Goal: Task Accomplishment & Management: Manage account settings

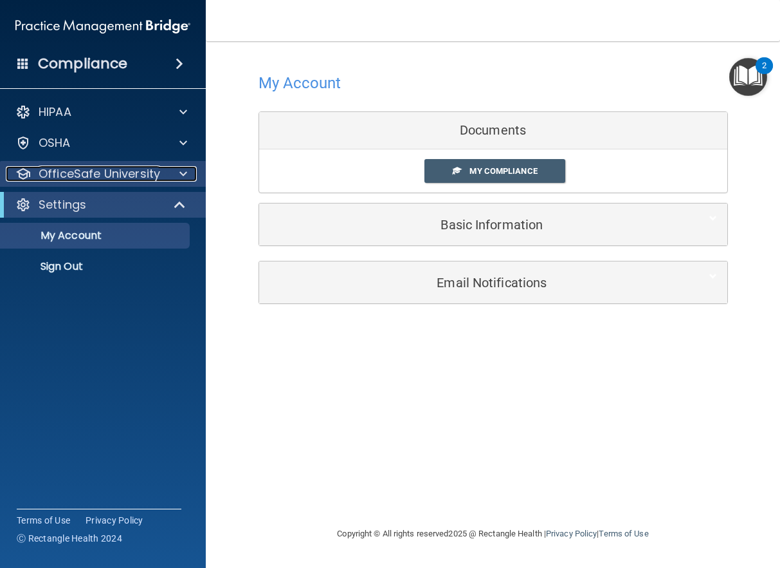
click at [171, 169] on div at bounding box center [181, 173] width 32 height 15
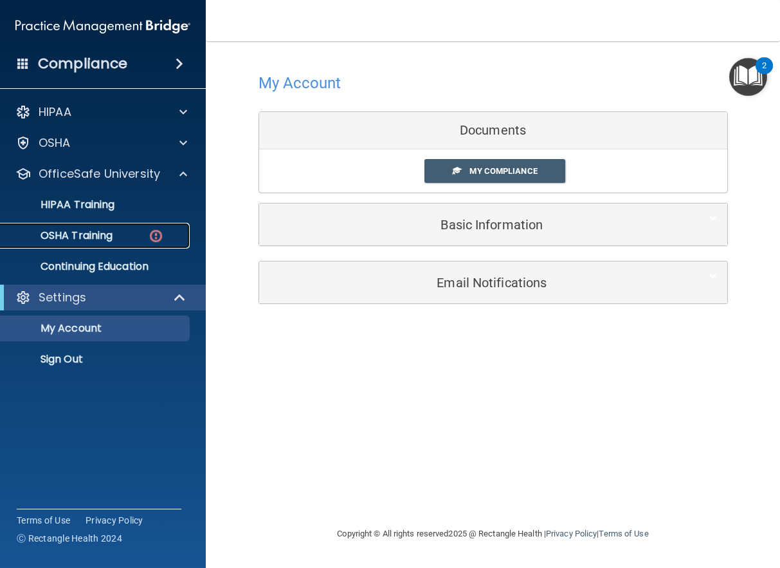
click at [122, 235] on div "OSHA Training" at bounding box center [96, 235] width 176 height 13
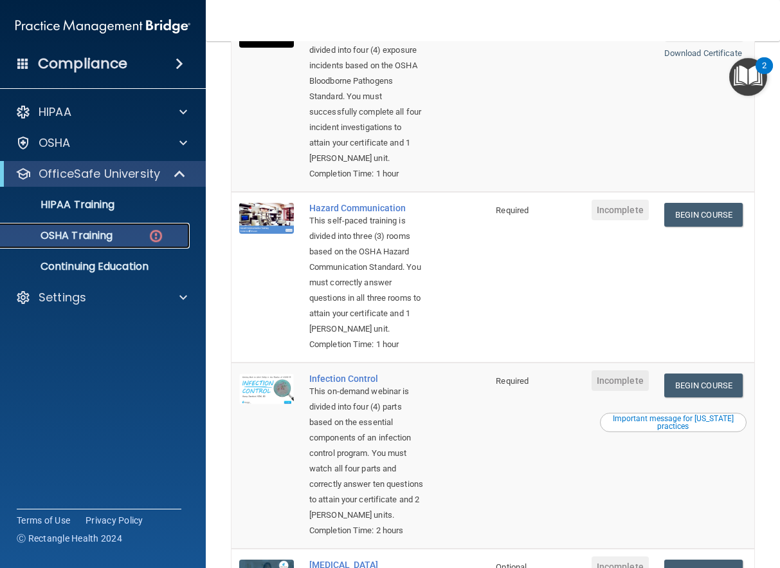
scroll to position [218, 0]
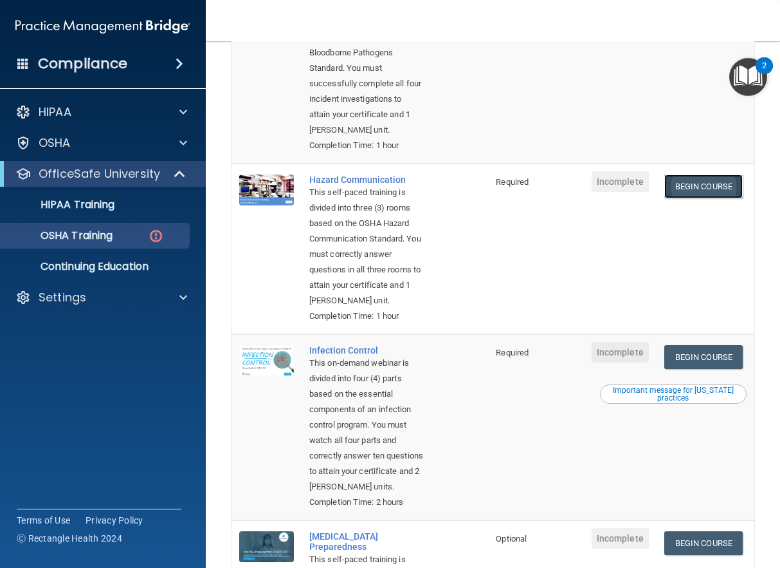
click at [683, 196] on link "Begin Course" at bounding box center [704, 186] width 78 height 24
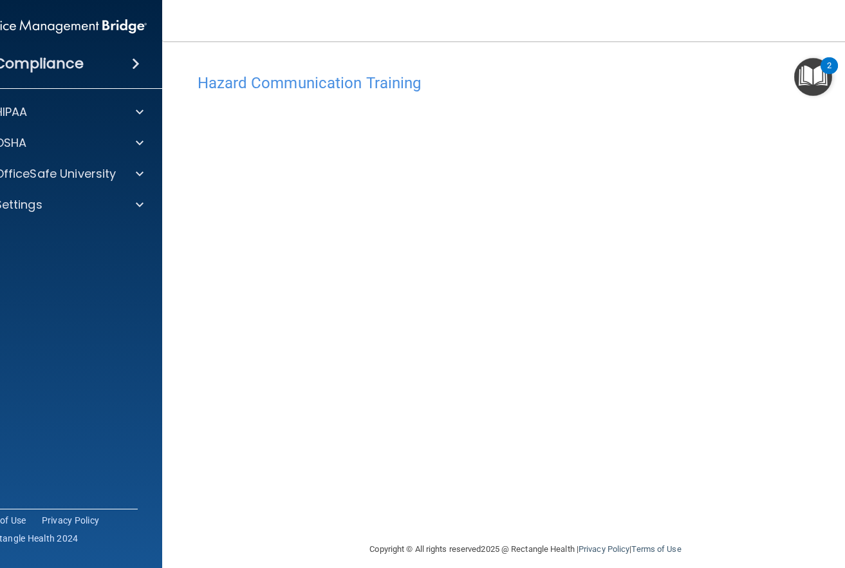
drag, startPoint x: 619, startPoint y: 12, endPoint x: 470, endPoint y: 28, distance: 150.1
click at [470, 28] on nav "Toggle navigation Brandi Rodriguez brandirodriguez85.br@gmail.com Manage My Ent…" at bounding box center [525, 20] width 727 height 41
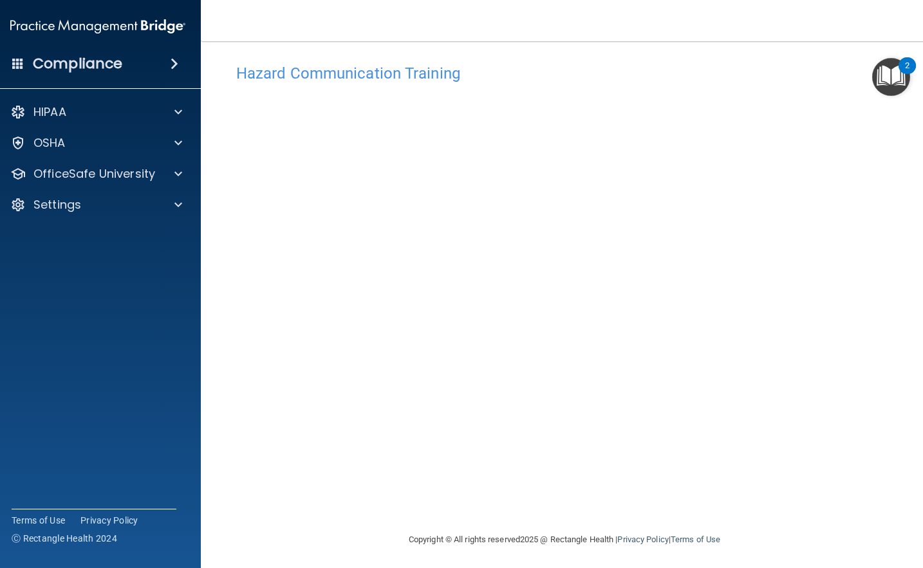
scroll to position [12, 0]
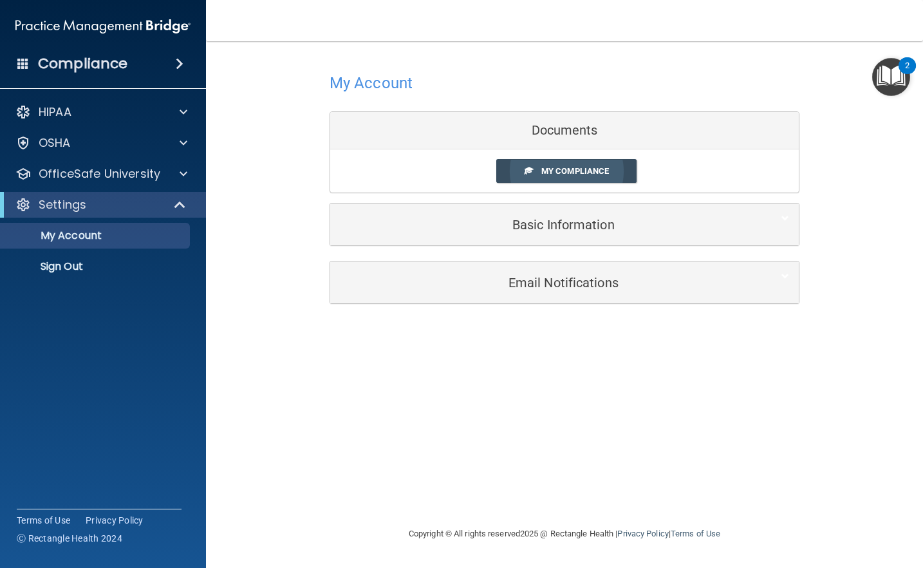
click at [601, 169] on span "My Compliance" at bounding box center [575, 171] width 68 height 10
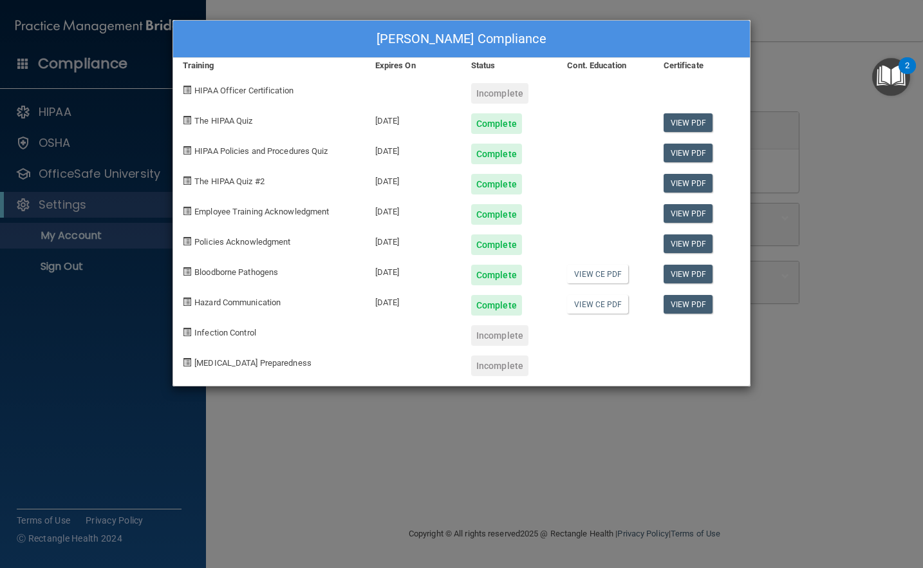
click at [503, 362] on div "Incomplete" at bounding box center [499, 365] width 57 height 21
click at [131, 21] on div "Brandi Rodriguez's Compliance Training Expires On Status Cont. Education Certif…" at bounding box center [461, 284] width 923 height 568
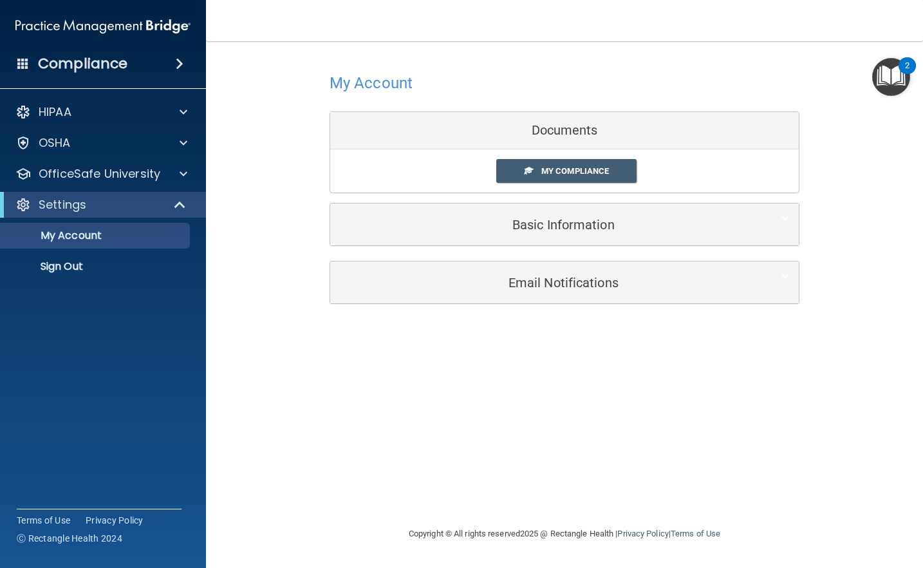
click at [568, 131] on div "Documents" at bounding box center [564, 130] width 468 height 37
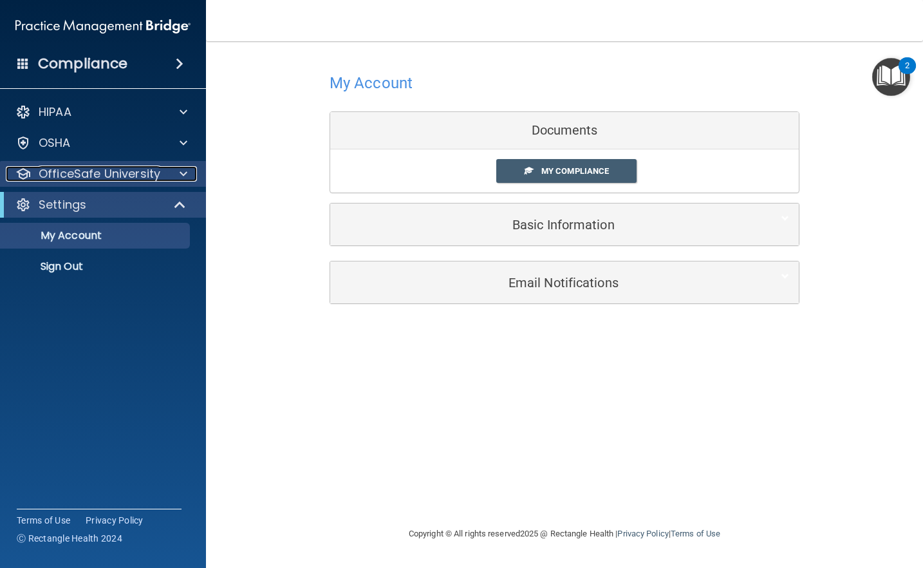
click at [171, 177] on div at bounding box center [181, 173] width 32 height 15
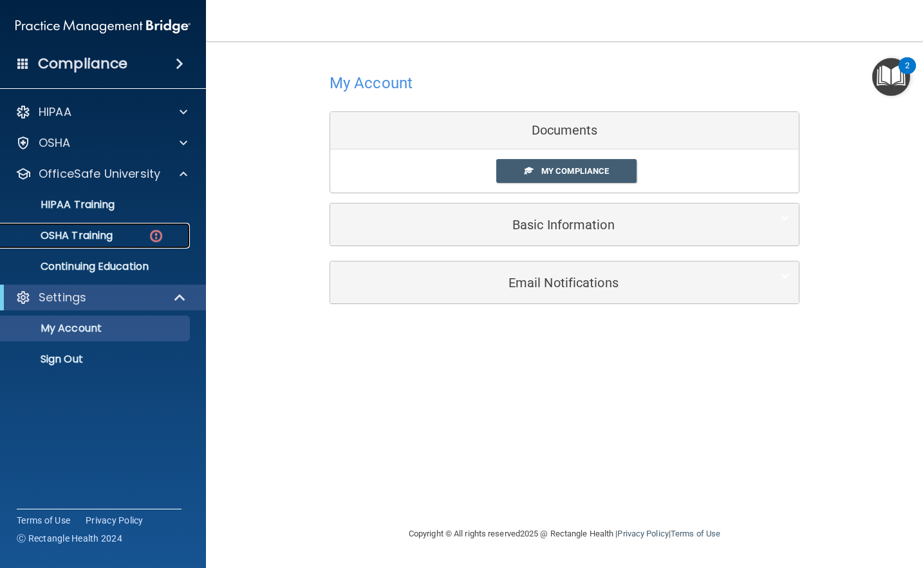
click at [106, 232] on p "OSHA Training" at bounding box center [60, 235] width 104 height 13
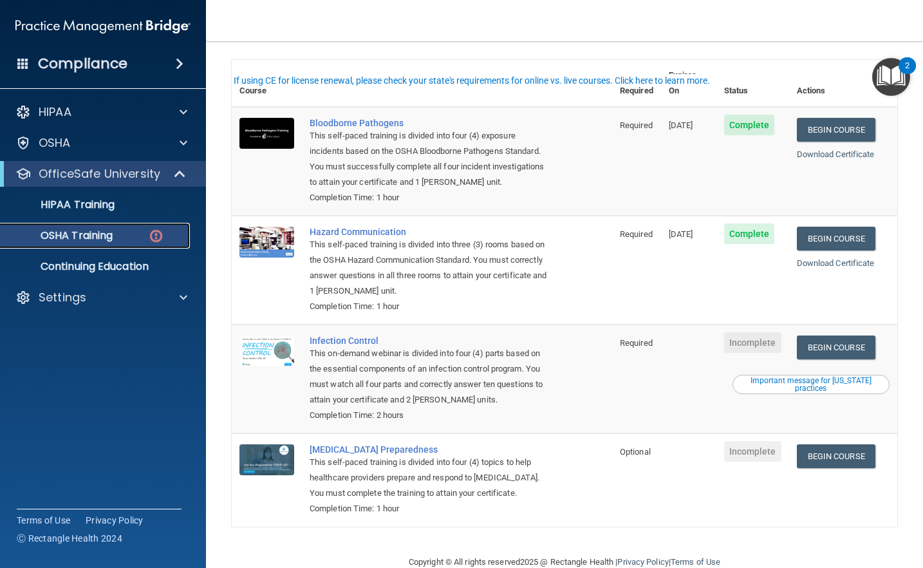
scroll to position [102, 0]
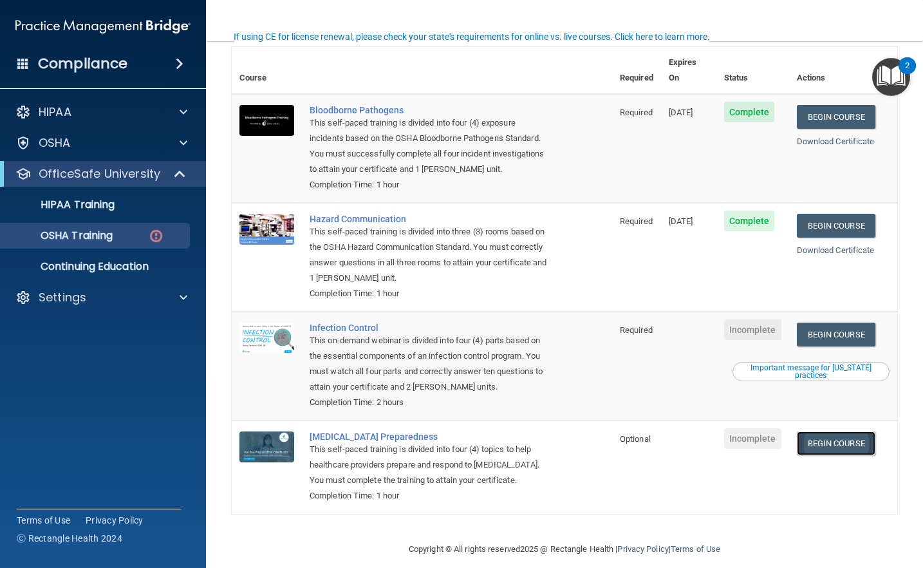
click at [780, 431] on link "Begin Course" at bounding box center [836, 443] width 78 height 24
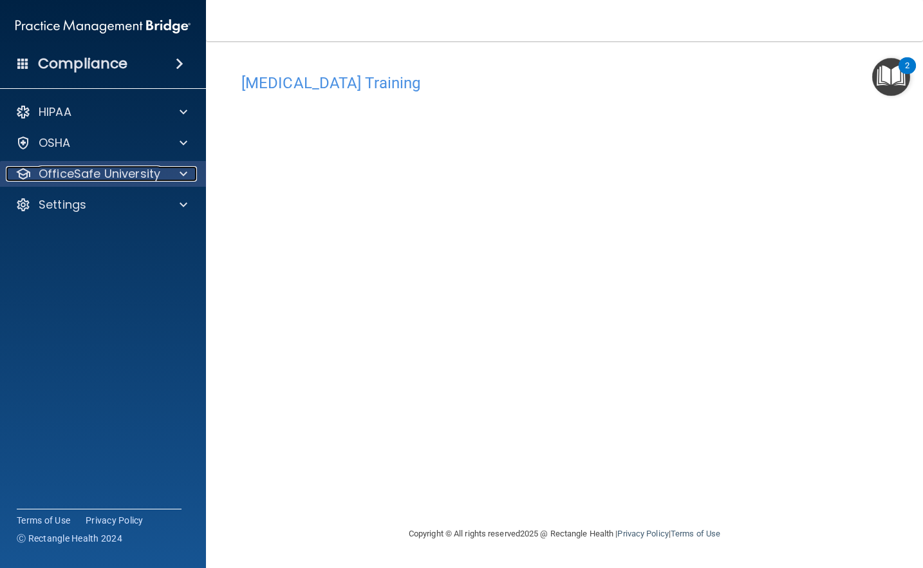
click at [189, 173] on div at bounding box center [181, 173] width 32 height 15
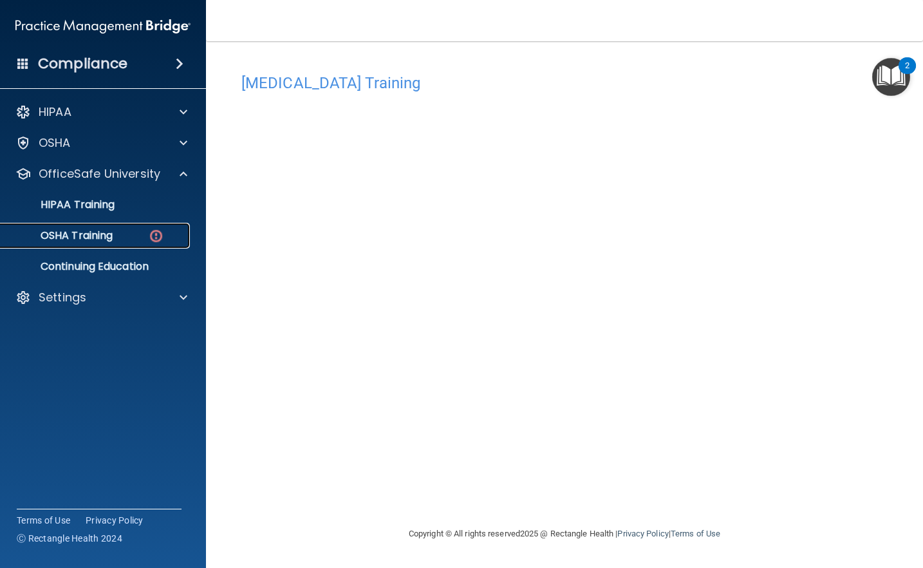
click at [125, 232] on div "OSHA Training" at bounding box center [96, 235] width 176 height 13
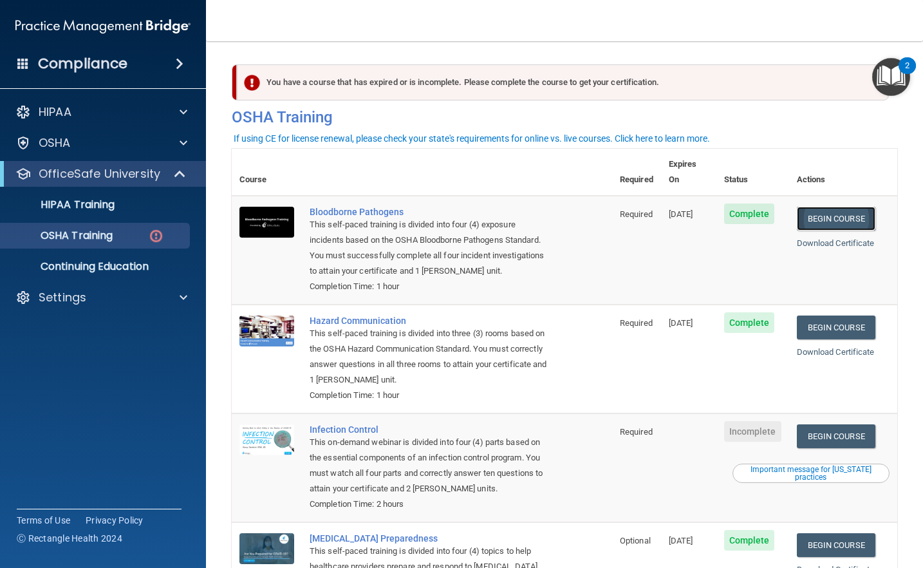
click at [845, 207] on link "Begin Course" at bounding box center [836, 219] width 78 height 24
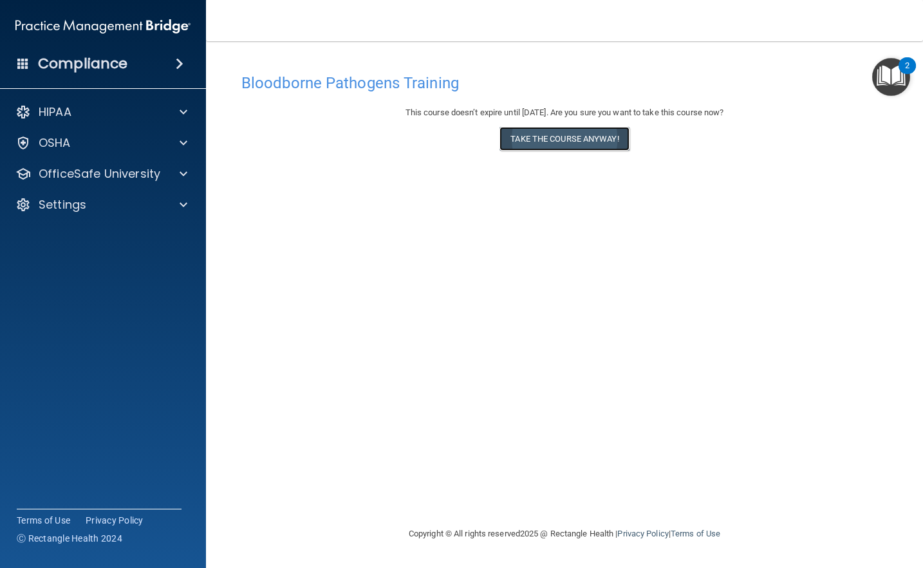
click at [558, 143] on button "Take the course anyway!" at bounding box center [563, 139] width 129 height 24
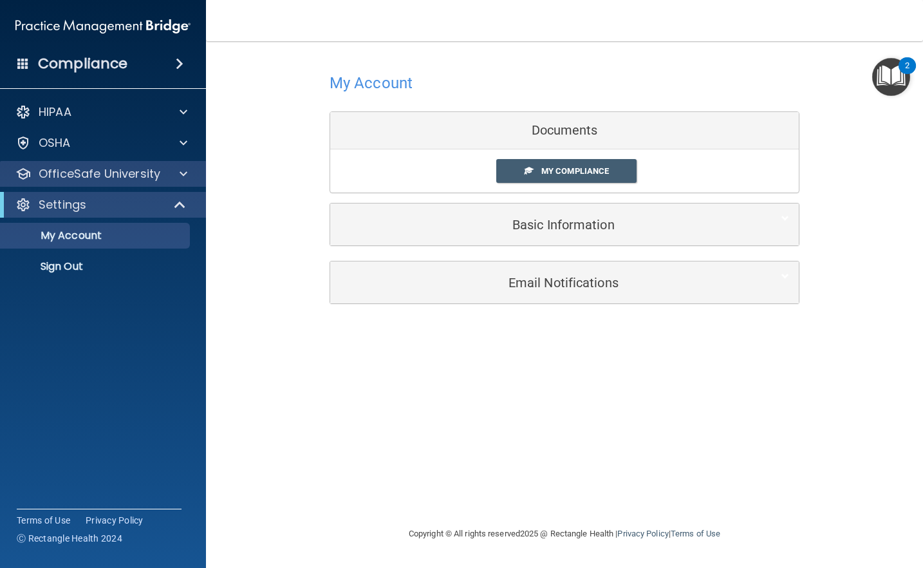
click at [181, 181] on div "OfficeSafe University" at bounding box center [103, 174] width 207 height 26
click at [183, 175] on span at bounding box center [184, 173] width 8 height 15
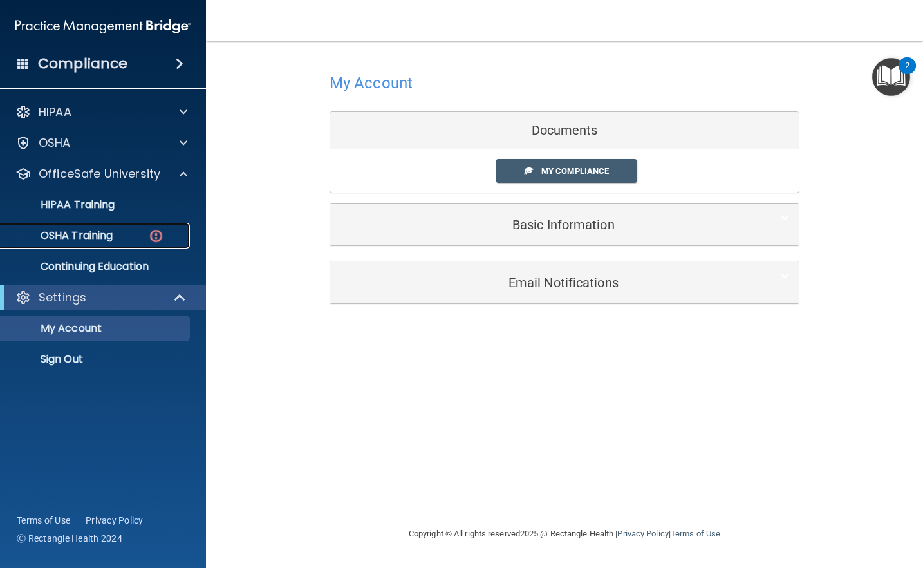
click at [101, 229] on p "OSHA Training" at bounding box center [60, 235] width 104 height 13
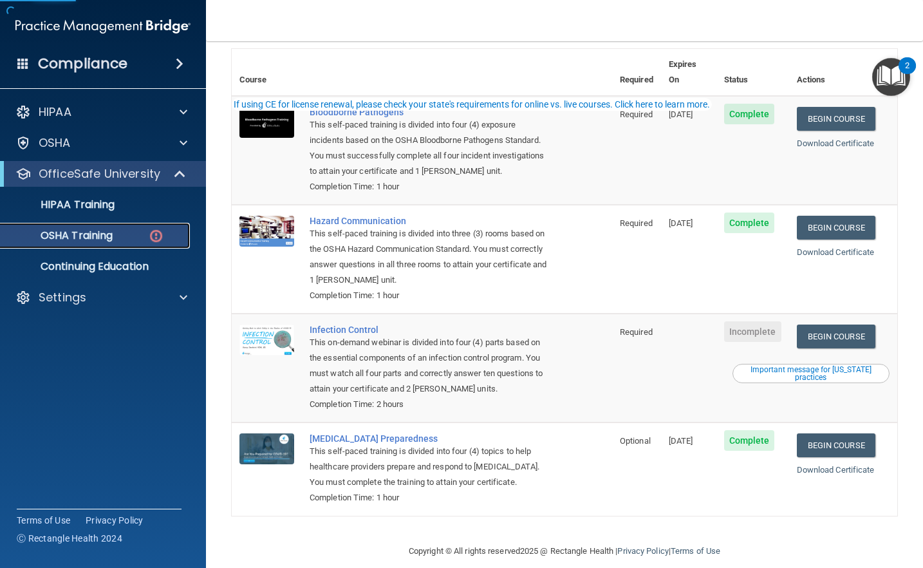
scroll to position [102, 0]
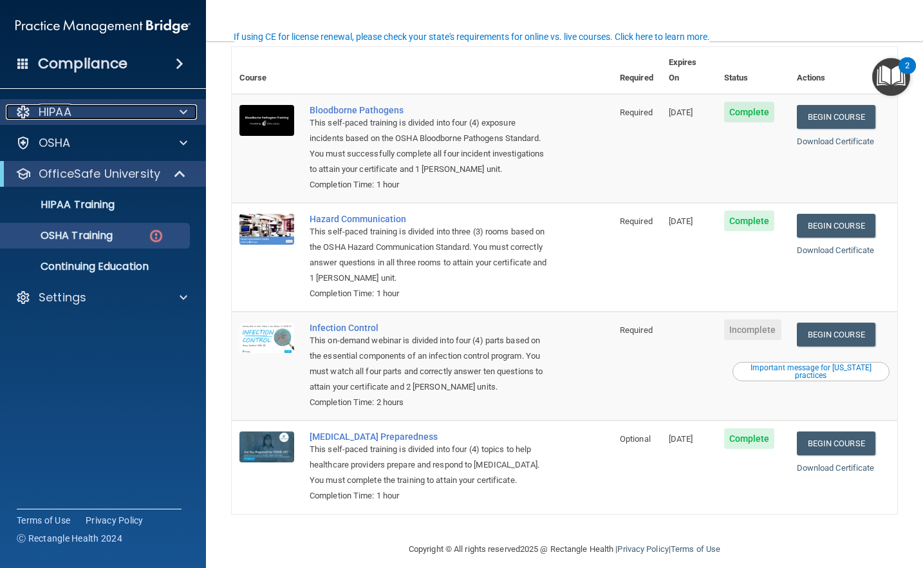
click at [80, 114] on div "HIPAA" at bounding box center [86, 111] width 160 height 15
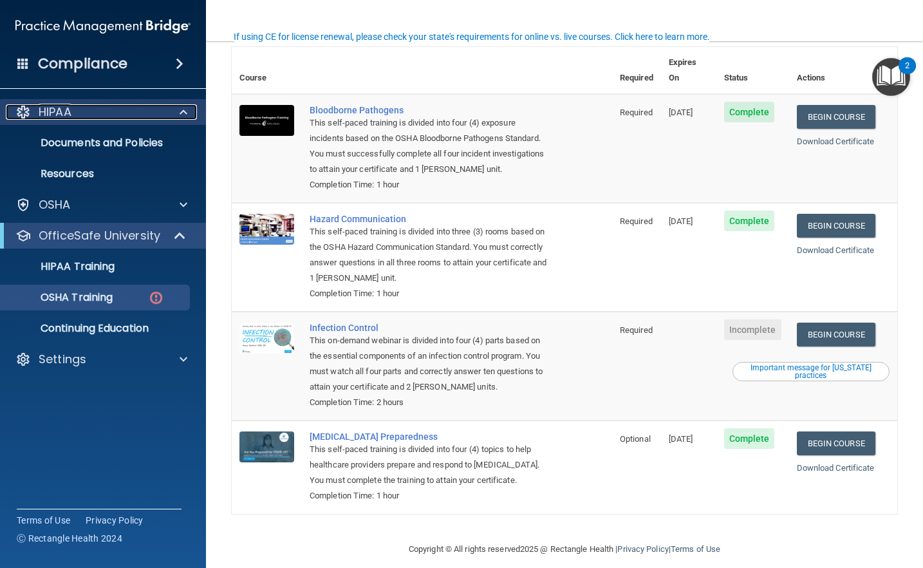
click at [80, 114] on div "HIPAA" at bounding box center [86, 111] width 160 height 15
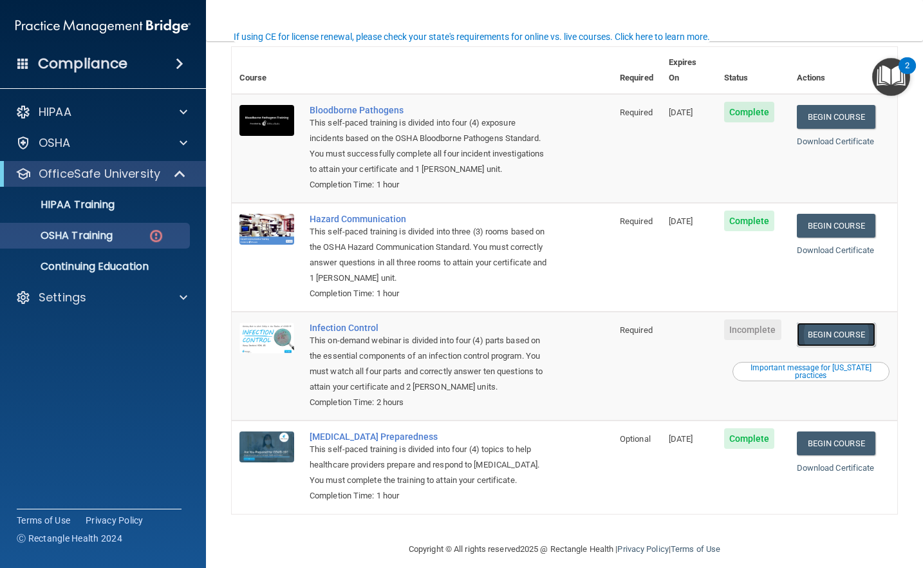
click at [826, 322] on link "Begin Course" at bounding box center [836, 334] width 78 height 24
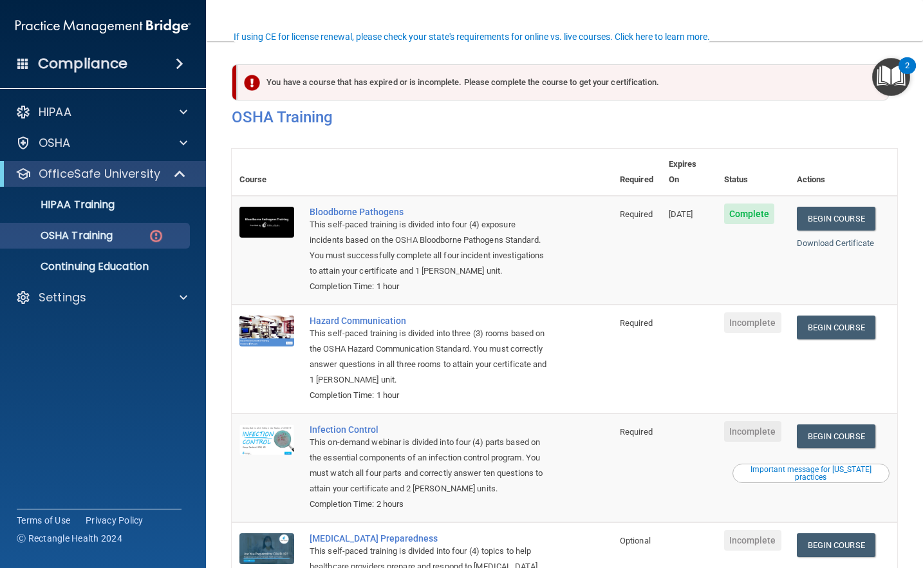
scroll to position [102, 0]
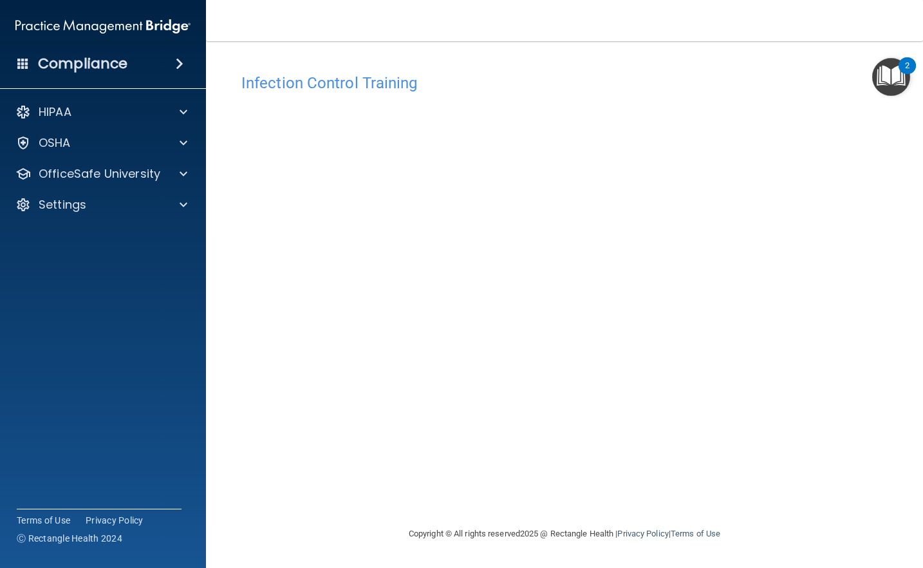
click at [537, 28] on nav "Toggle navigation [PERSON_NAME] [DOMAIN_NAME][EMAIL_ADDRESS][DOMAIN_NAME] Manag…" at bounding box center [564, 20] width 717 height 41
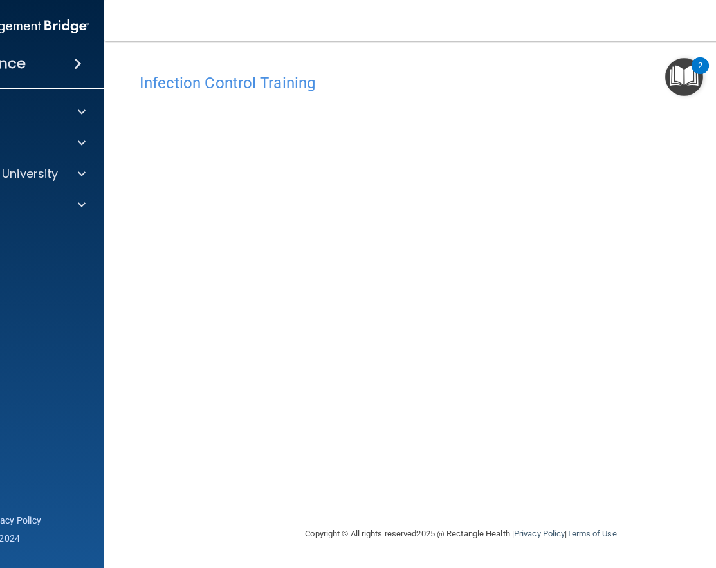
click at [50, 16] on img at bounding box center [1, 27] width 175 height 26
click at [56, 22] on img at bounding box center [1, 27] width 175 height 26
click at [29, 8] on div "Compliance" at bounding box center [1, 39] width 180 height 78
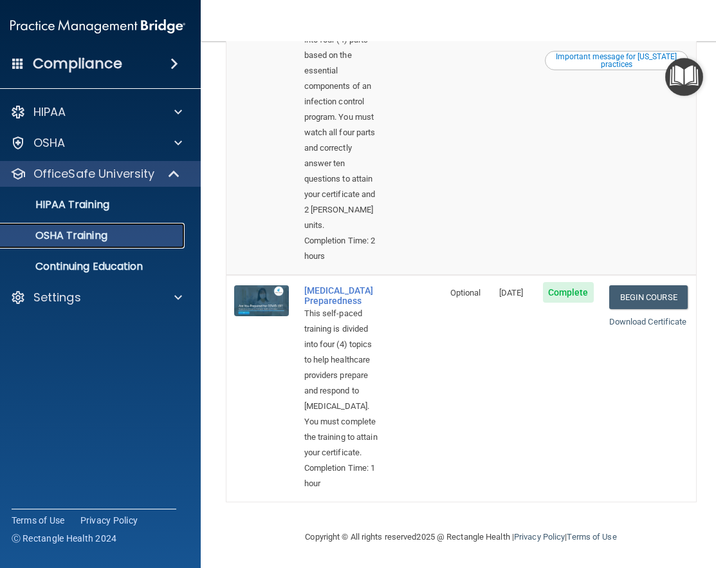
scroll to position [881, 0]
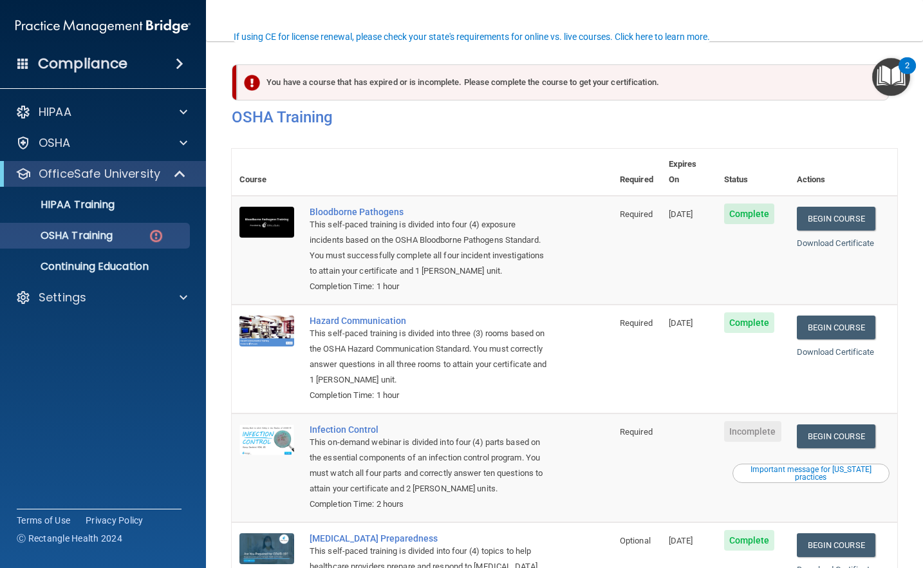
scroll to position [102, 0]
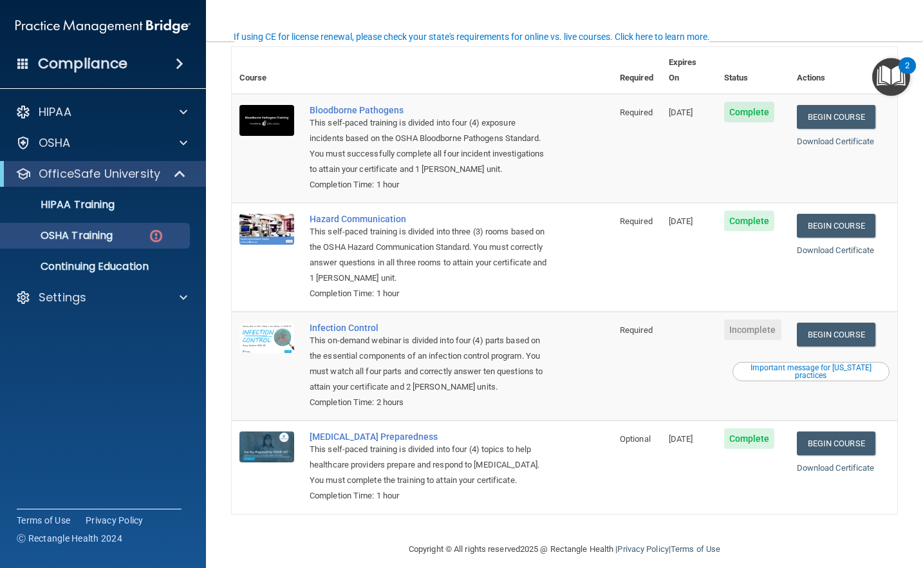
click at [896, 77] on img "Open Resource Center, 2 new notifications" at bounding box center [891, 77] width 38 height 38
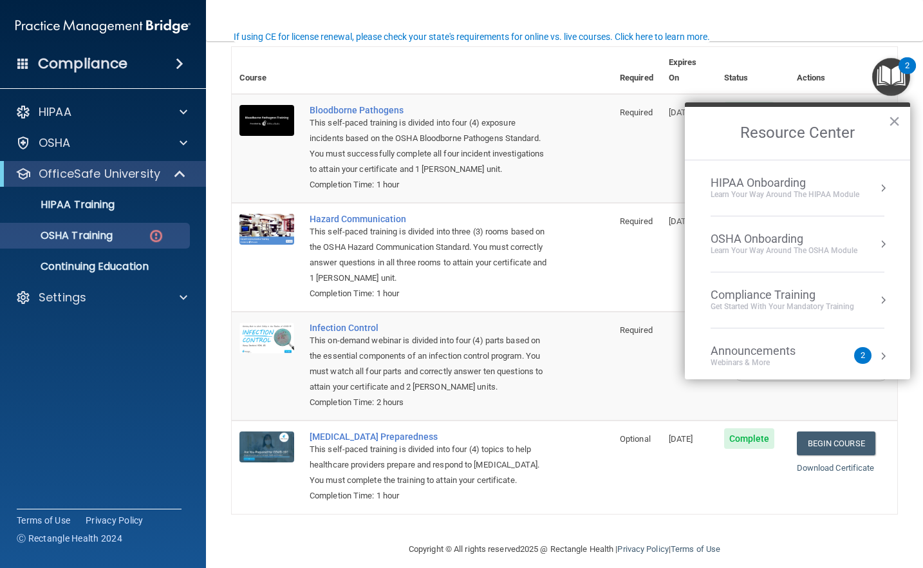
click at [840, 346] on div "Announcements Webinars & More" at bounding box center [778, 356] width 136 height 24
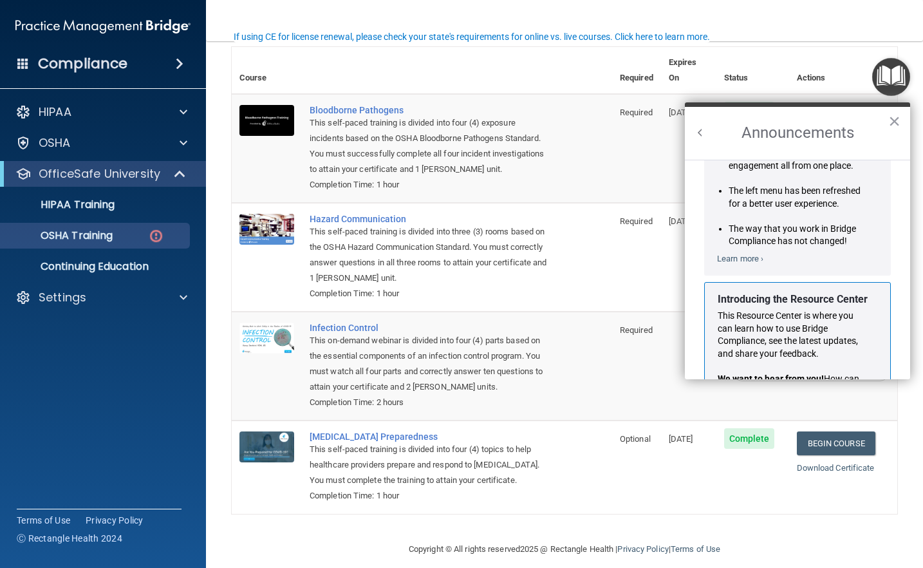
scroll to position [0, 0]
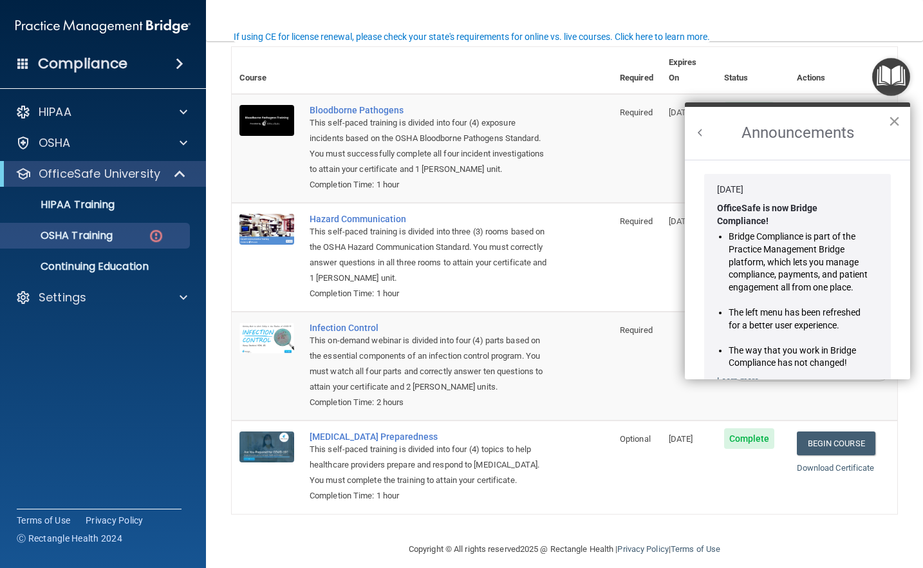
click at [892, 116] on button "×" at bounding box center [894, 121] width 12 height 21
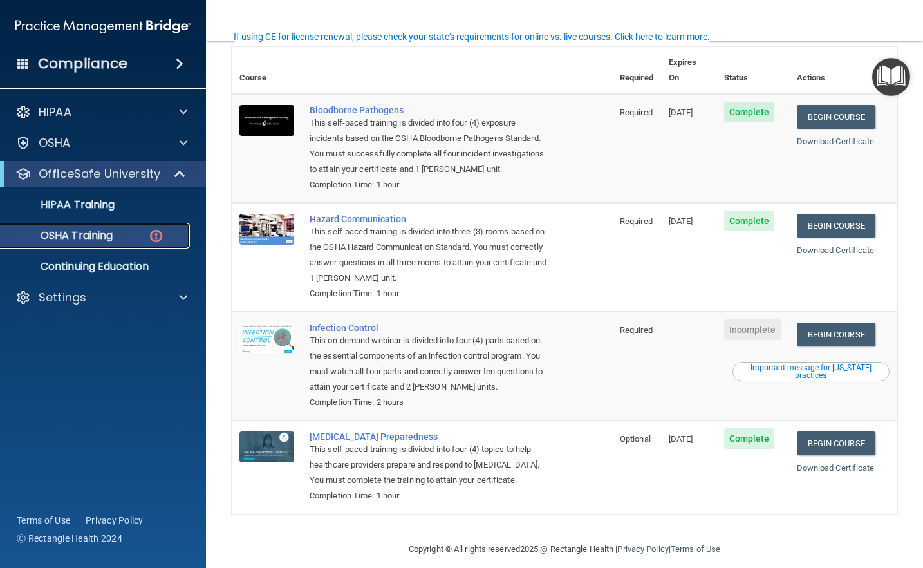
click at [91, 235] on p "OSHA Training" at bounding box center [60, 235] width 104 height 13
click at [821, 322] on link "Begin Course" at bounding box center [836, 334] width 78 height 24
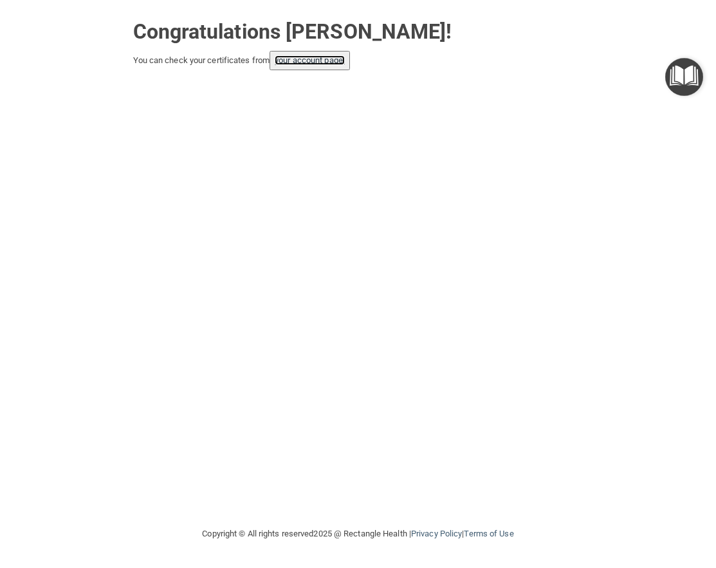
click at [295, 65] on link "your account page!" at bounding box center [310, 60] width 70 height 10
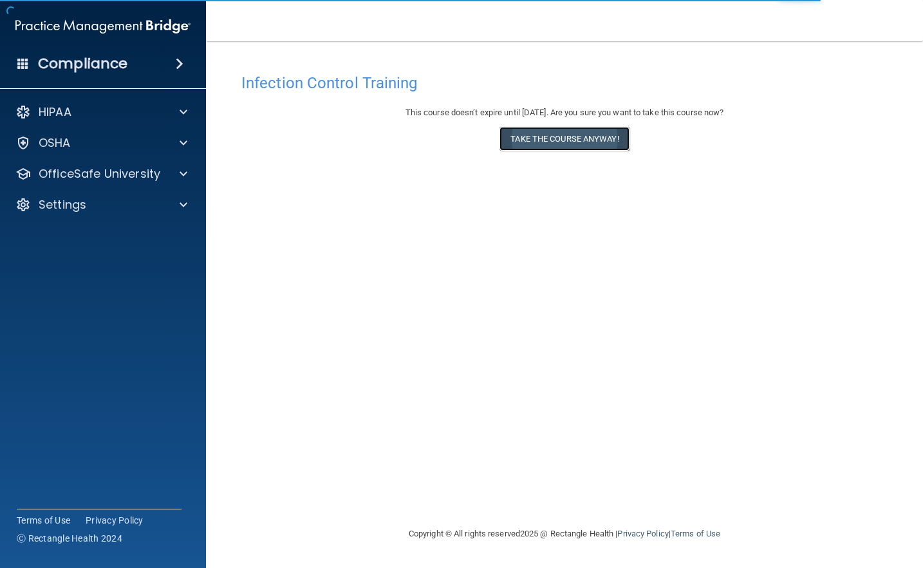
click at [557, 146] on button "Take the course anyway!" at bounding box center [563, 139] width 129 height 24
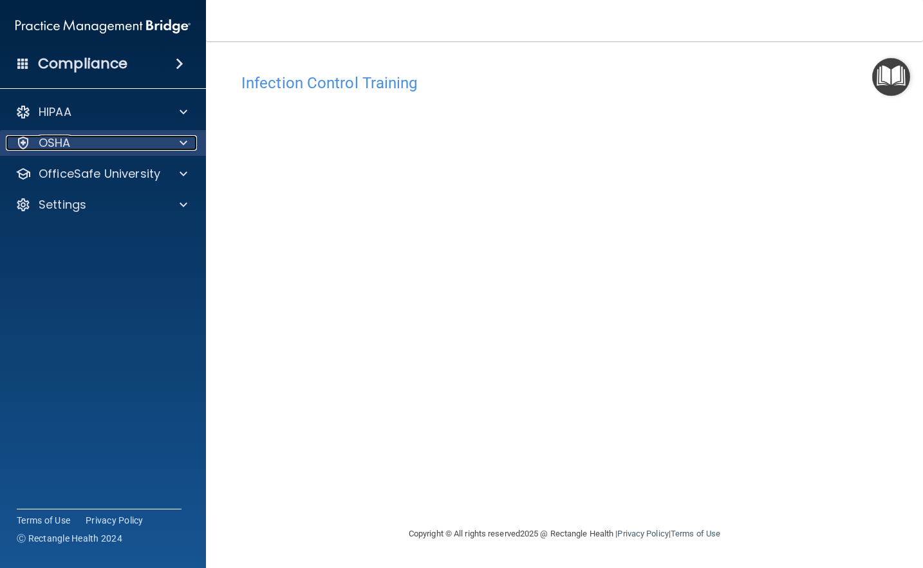
click at [138, 138] on div "OSHA" at bounding box center [86, 142] width 160 height 15
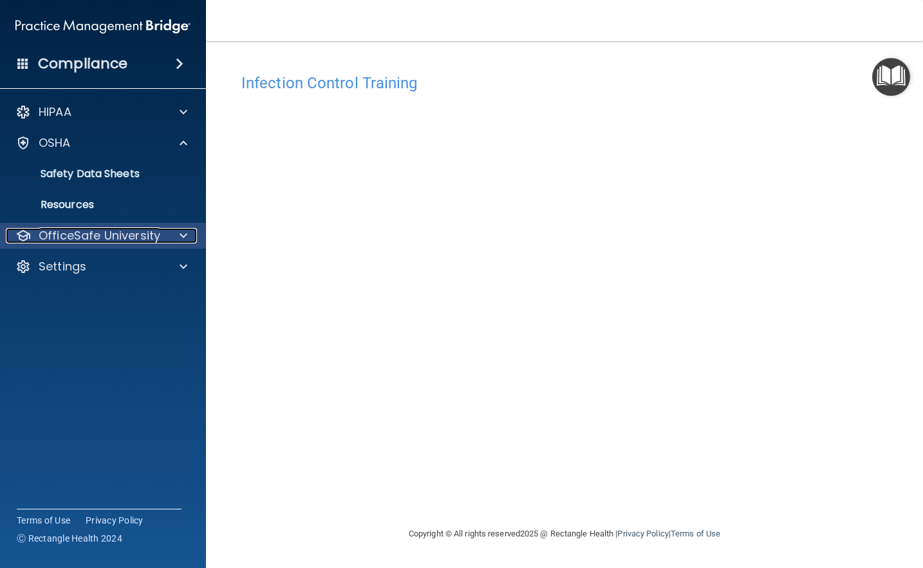
click at [95, 228] on p "OfficeSafe University" at bounding box center [100, 235] width 122 height 15
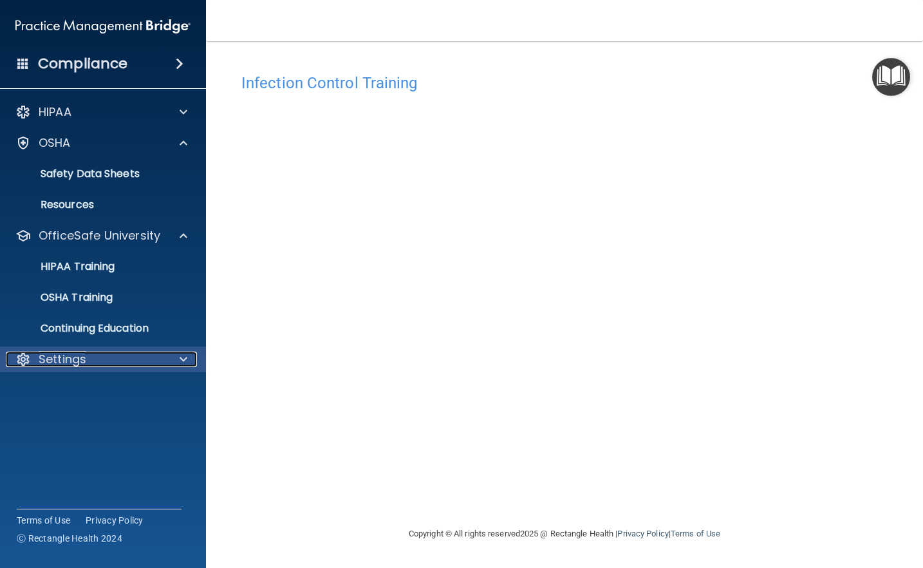
click at [86, 361] on div "Settings" at bounding box center [86, 358] width 160 height 15
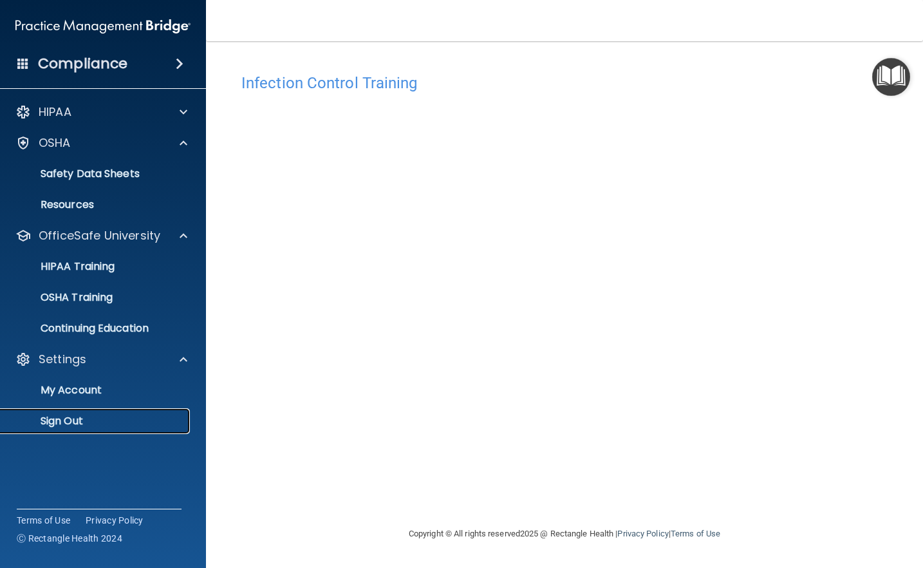
click at [69, 423] on p "Sign Out" at bounding box center [96, 420] width 176 height 13
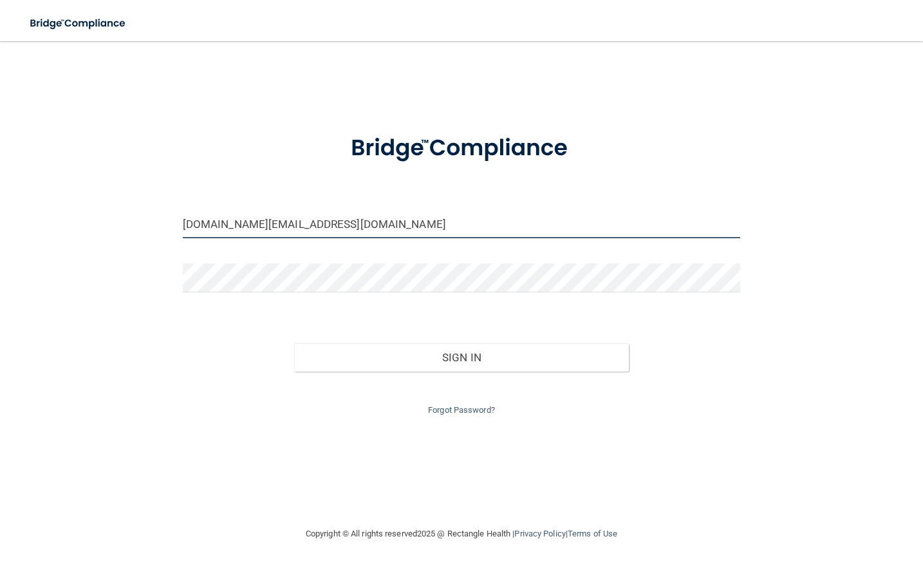
drag, startPoint x: 388, startPoint y: 229, endPoint x: 136, endPoint y: 259, distance: 253.4
click at [136, 259] on div "brandirodriguez85.br@gmail.com Invalid email/password. You don't have permissio…" at bounding box center [461, 283] width 871 height 459
type input "[EMAIL_ADDRESS][DOMAIN_NAME]"
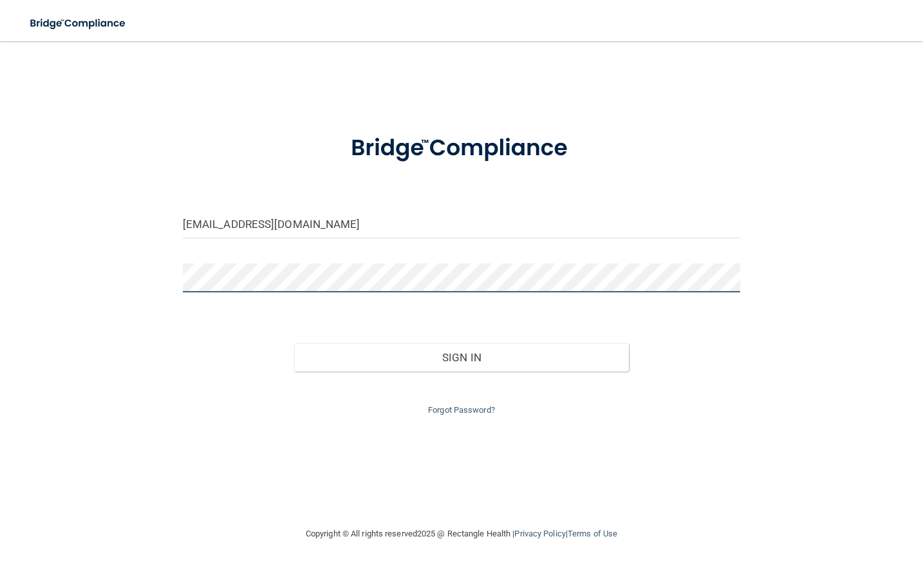
click at [294, 343] on button "Sign In" at bounding box center [461, 357] width 335 height 28
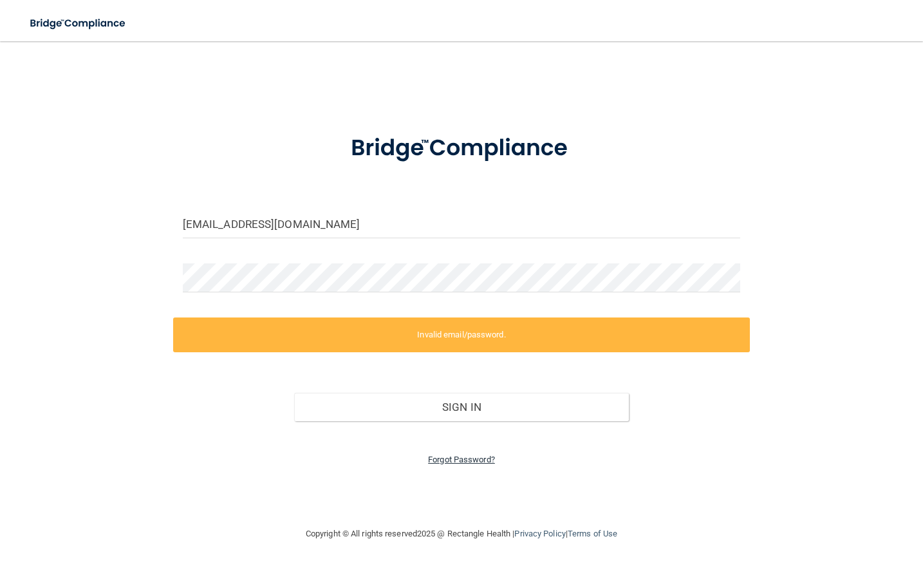
click at [454, 455] on link "Forgot Password?" at bounding box center [461, 459] width 67 height 10
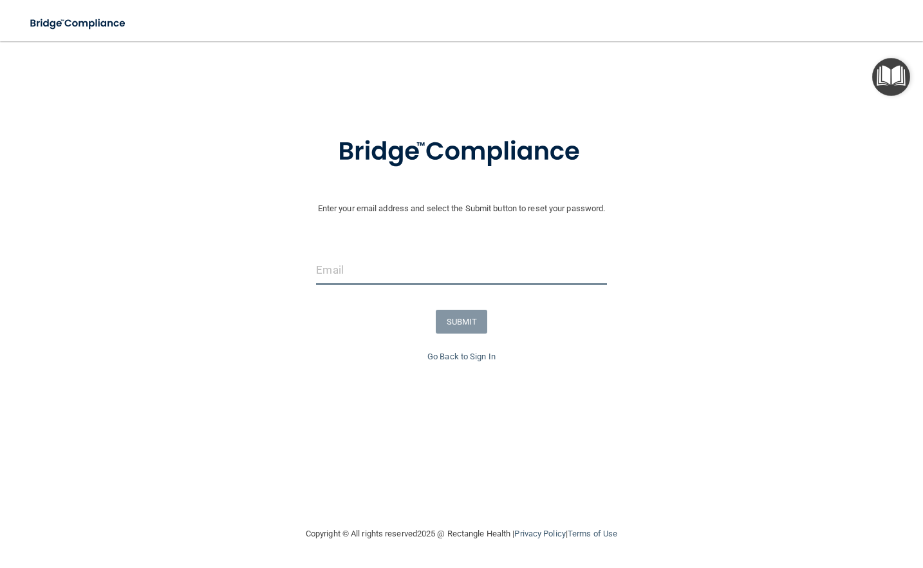
click at [427, 269] on input "email" at bounding box center [461, 269] width 290 height 29
type input "[EMAIL_ADDRESS][DOMAIN_NAME]"
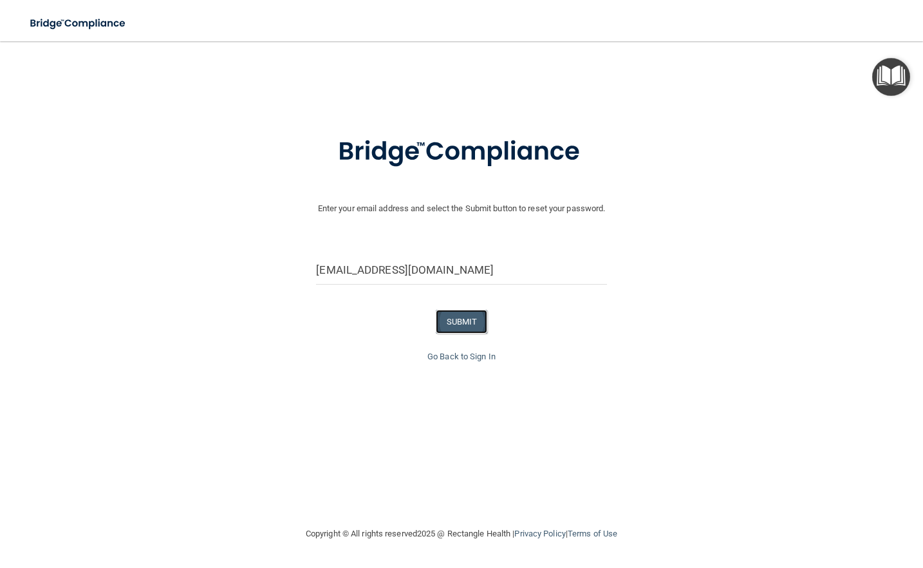
click at [465, 320] on button "SUBMIT" at bounding box center [462, 321] width 52 height 24
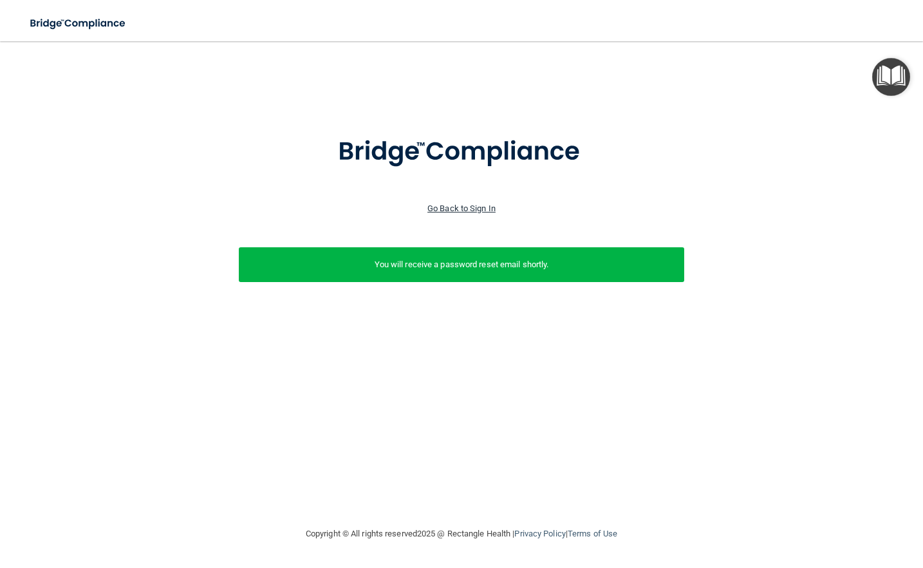
click at [452, 209] on link "Go Back to Sign In" at bounding box center [461, 208] width 68 height 10
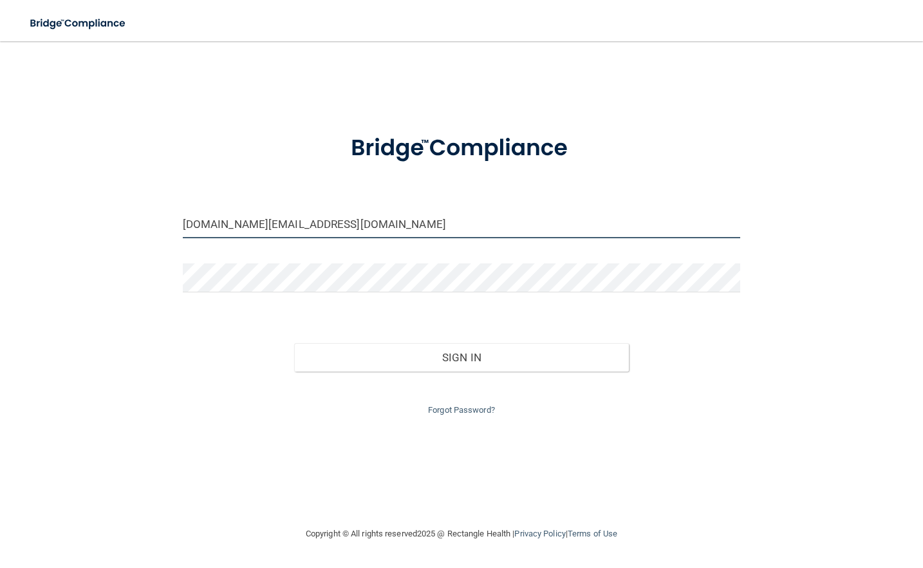
click at [452, 209] on input "brandirodriguez85.br@gmail.com" at bounding box center [462, 223] width 558 height 29
drag, startPoint x: 322, startPoint y: 224, endPoint x: 173, endPoint y: 232, distance: 148.9
click at [173, 232] on div "brandirodriguez85.br@gmail.com" at bounding box center [461, 228] width 577 height 39
type input "[EMAIL_ADDRESS][DOMAIN_NAME]"
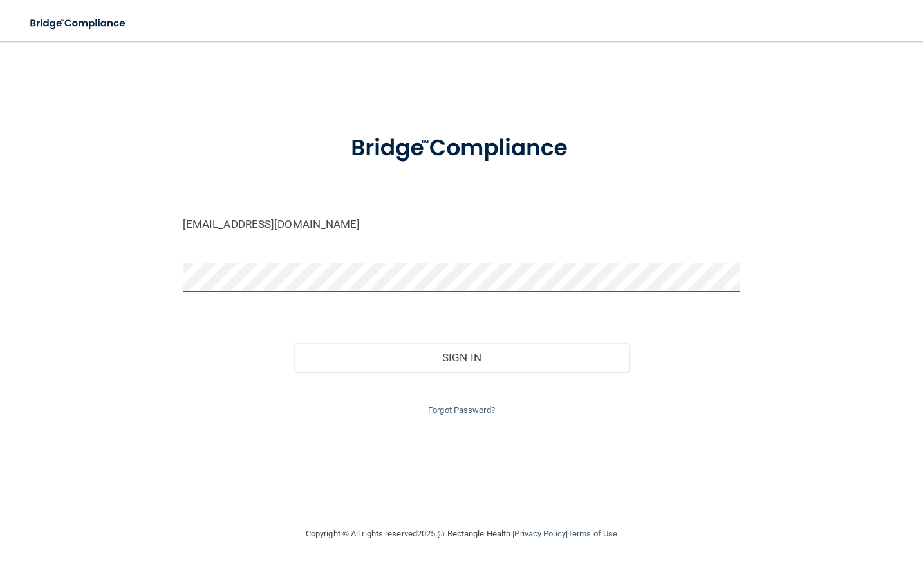
click at [294, 343] on button "Sign In" at bounding box center [461, 357] width 335 height 28
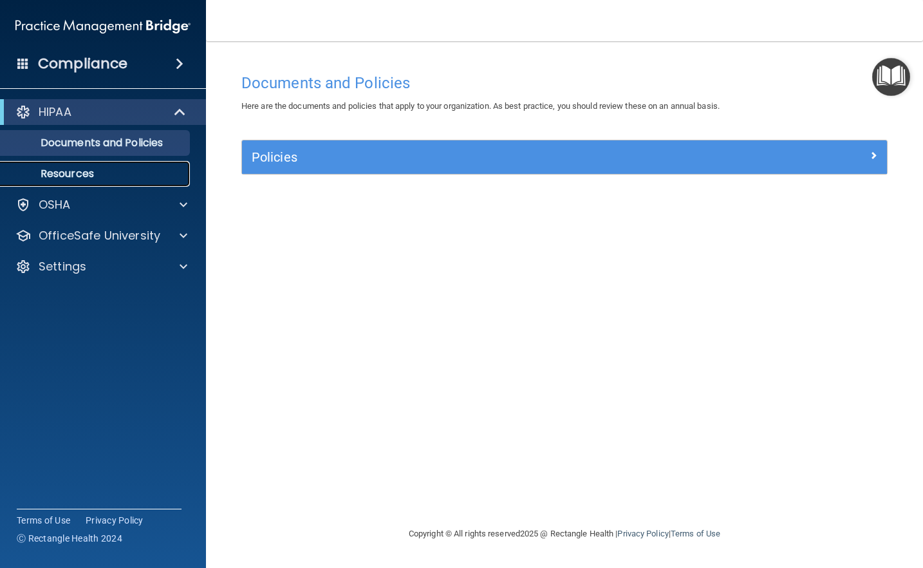
click at [71, 186] on link "Resources" at bounding box center [88, 174] width 203 height 26
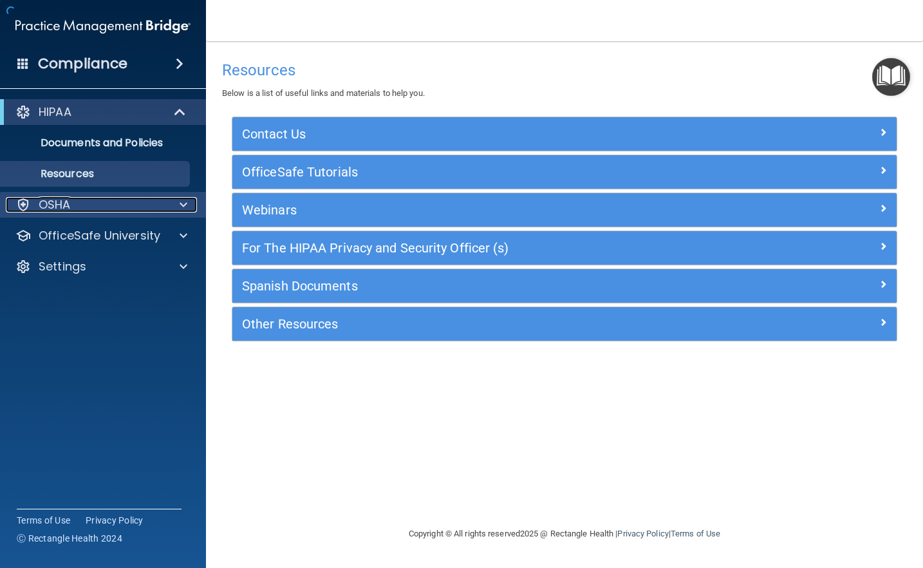
click at [66, 212] on p "OSHA" at bounding box center [55, 204] width 32 height 15
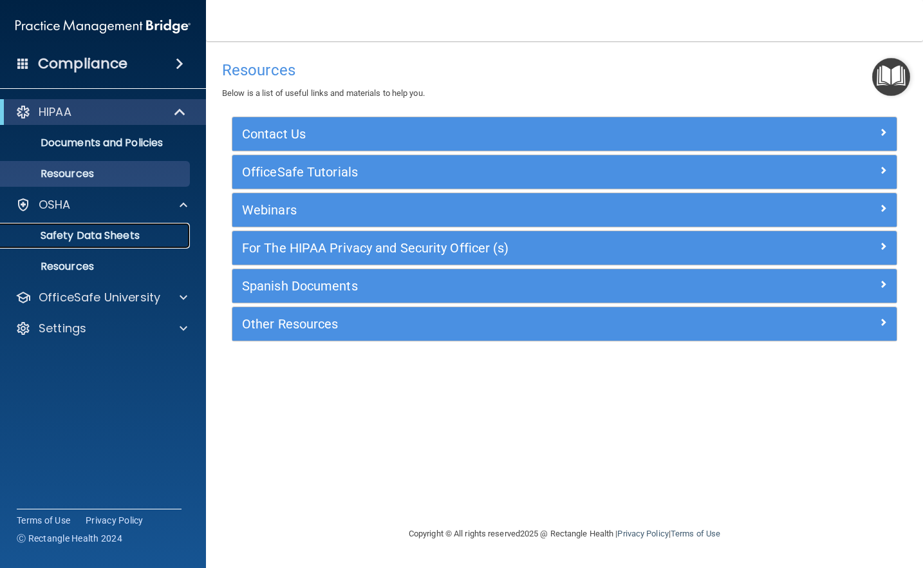
click at [76, 232] on p "Safety Data Sheets" at bounding box center [96, 235] width 176 height 13
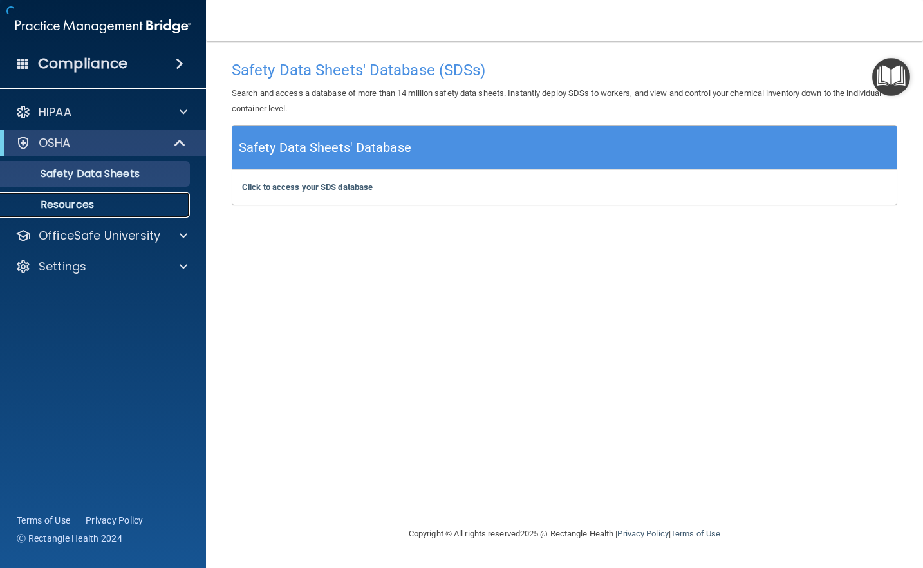
click at [77, 210] on p "Resources" at bounding box center [96, 204] width 176 height 13
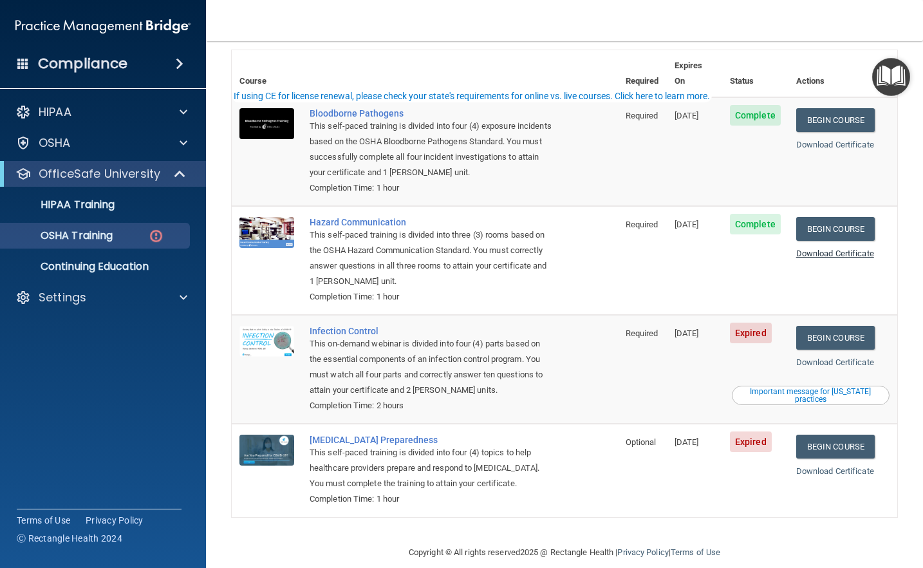
scroll to position [102, 0]
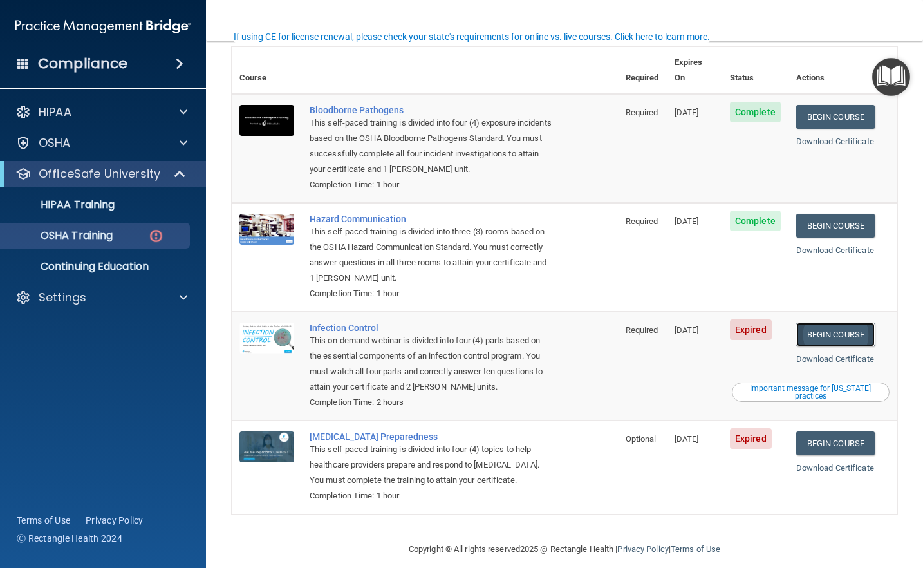
click at [835, 322] on link "Begin Course" at bounding box center [835, 334] width 78 height 24
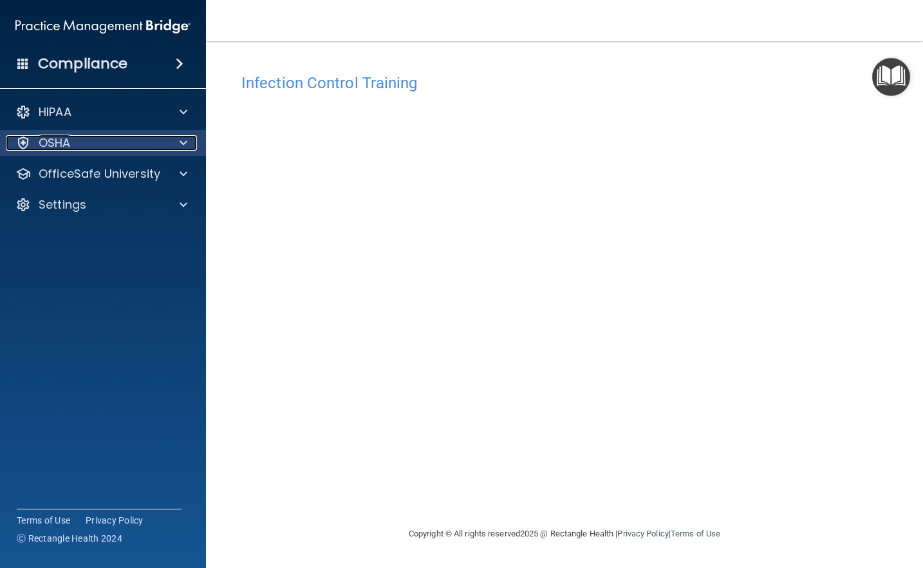
click at [80, 139] on div "OSHA" at bounding box center [86, 142] width 160 height 15
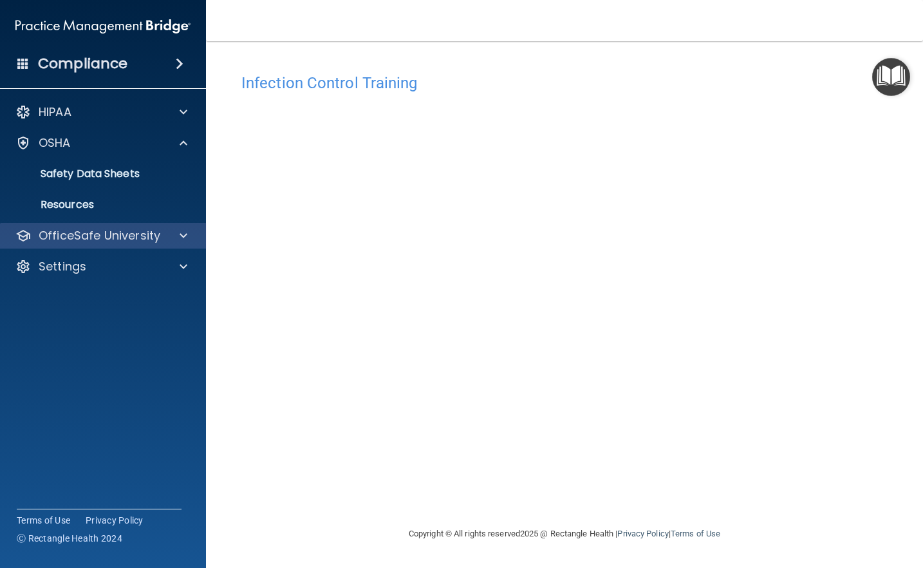
click at [105, 226] on div "OfficeSafe University" at bounding box center [103, 236] width 207 height 26
click at [146, 236] on p "OfficeSafe University" at bounding box center [100, 235] width 122 height 15
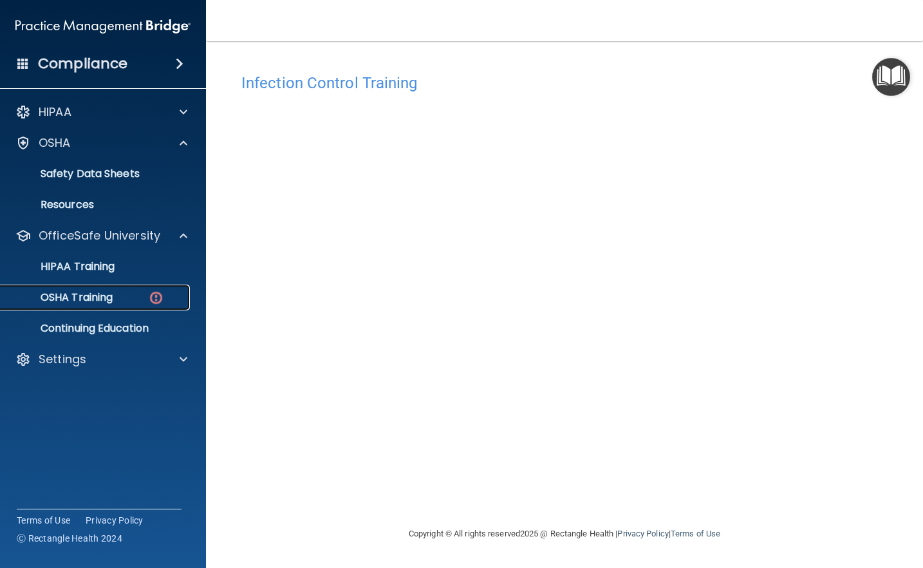
click at [92, 295] on p "OSHA Training" at bounding box center [60, 297] width 104 height 13
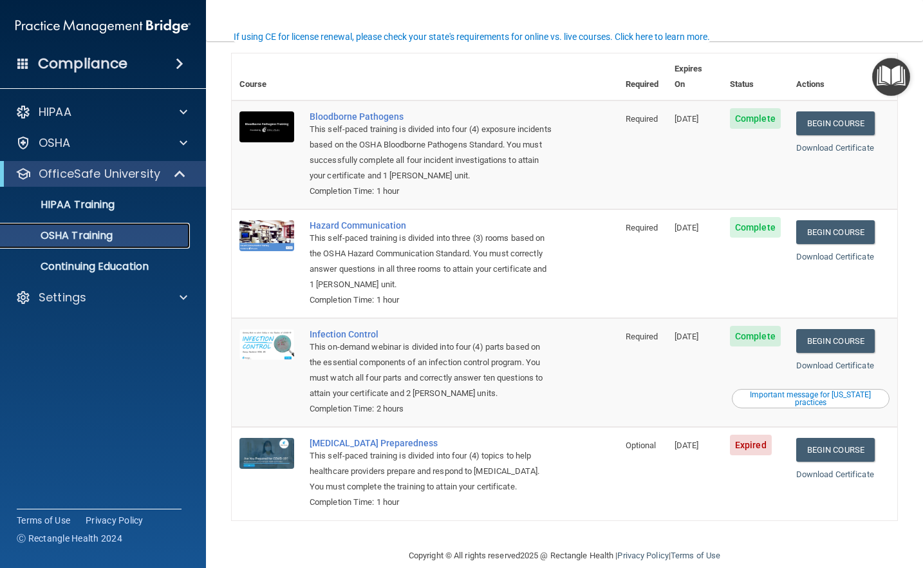
scroll to position [66, 0]
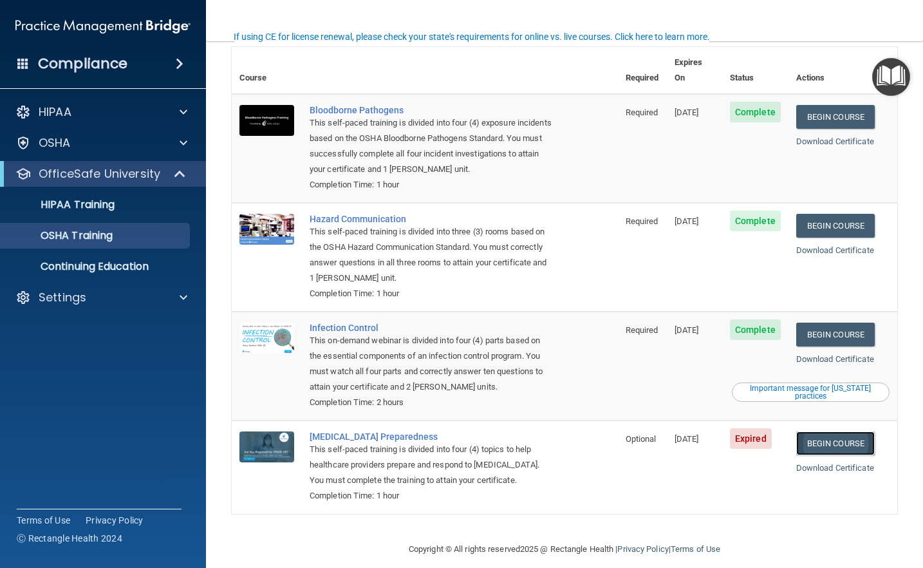
click at [841, 431] on link "Begin Course" at bounding box center [835, 443] width 78 height 24
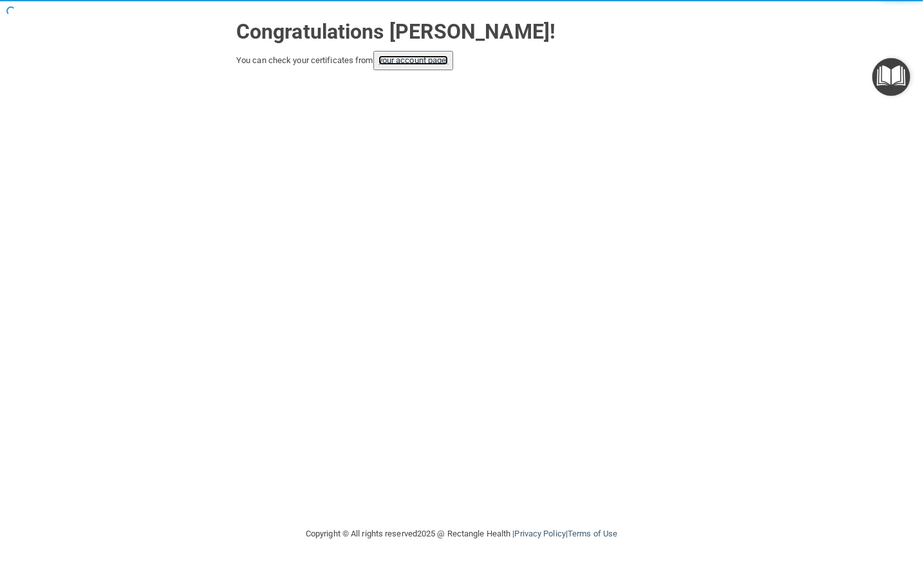
click at [447, 57] on link "your account page!" at bounding box center [413, 60] width 70 height 10
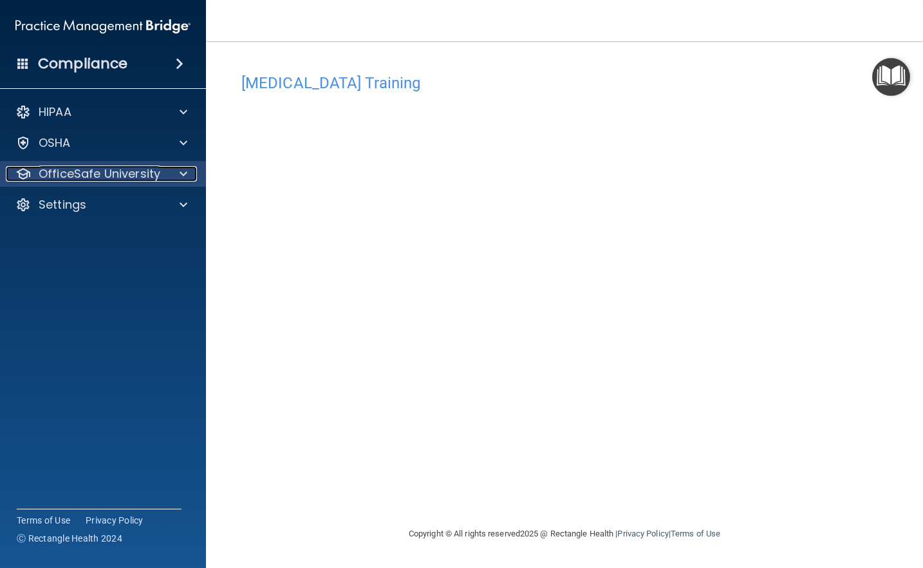
click at [143, 174] on p "OfficeSafe University" at bounding box center [100, 173] width 122 height 15
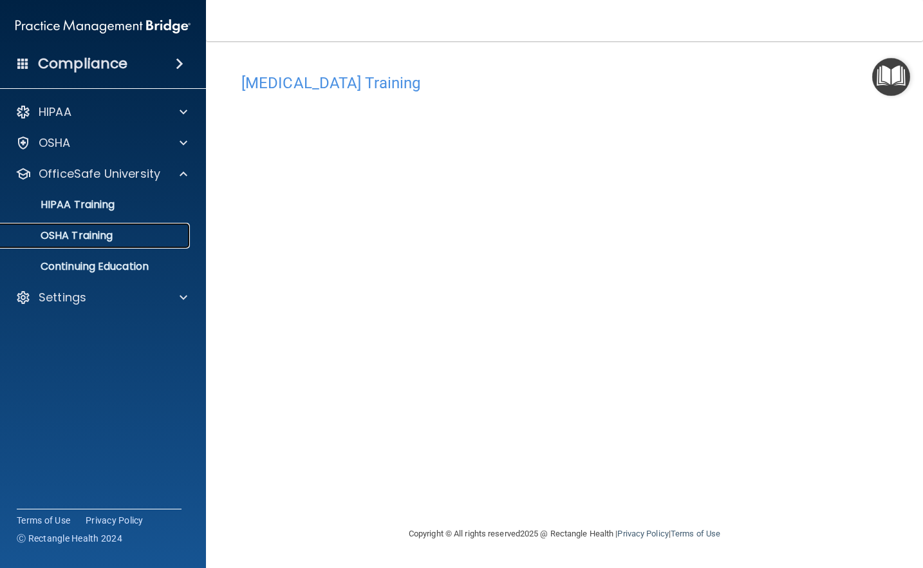
click at [100, 232] on p "OSHA Training" at bounding box center [60, 235] width 104 height 13
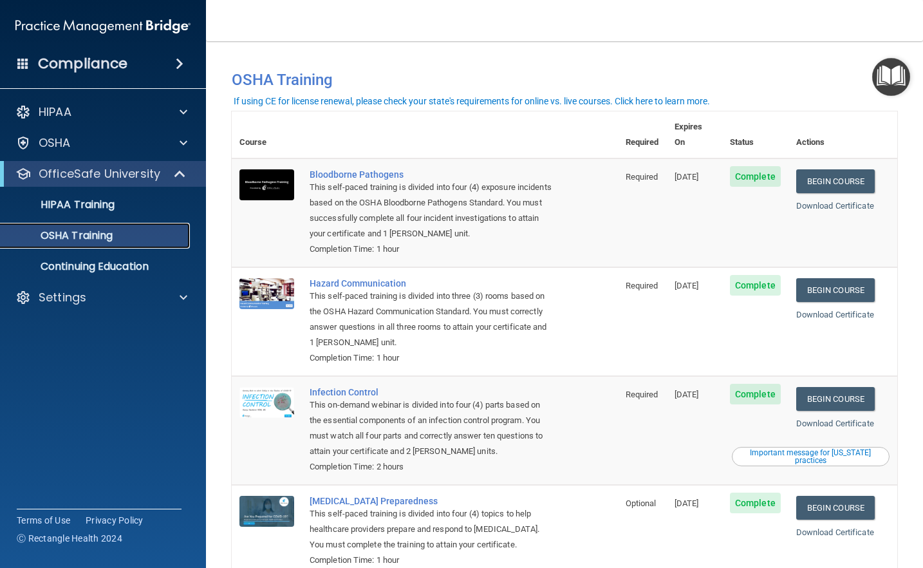
scroll to position [66, 0]
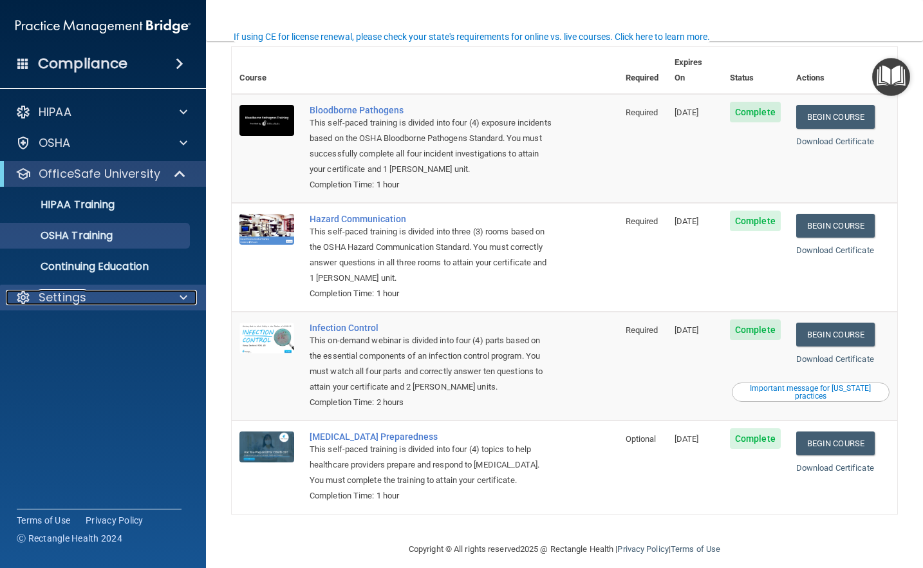
click at [114, 294] on div "Settings" at bounding box center [86, 297] width 160 height 15
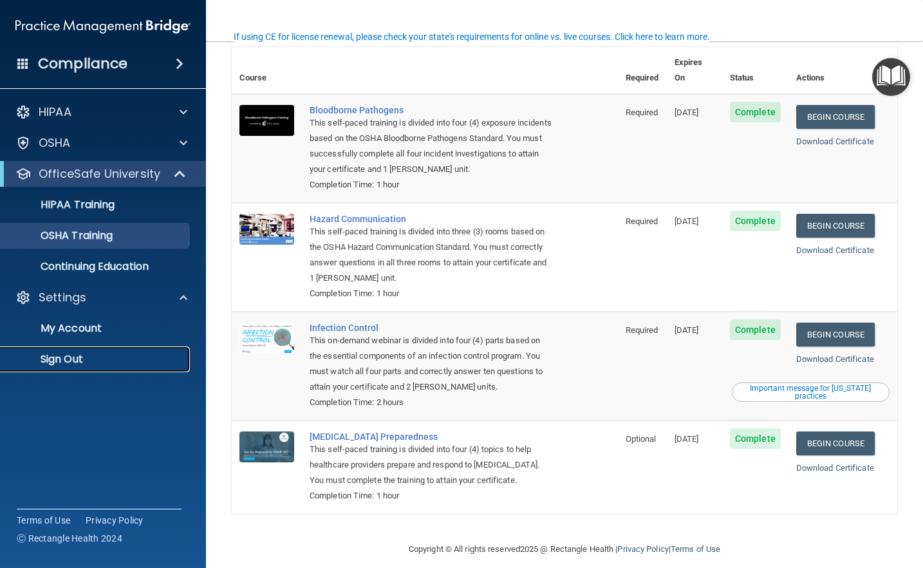
click at [80, 353] on p "Sign Out" at bounding box center [96, 359] width 176 height 13
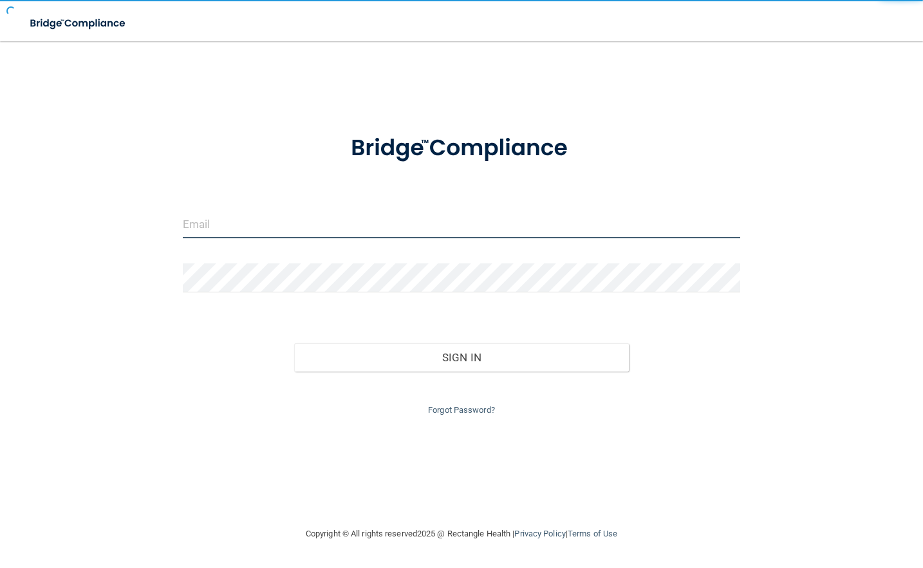
type input "[EMAIL_ADDRESS][DOMAIN_NAME]"
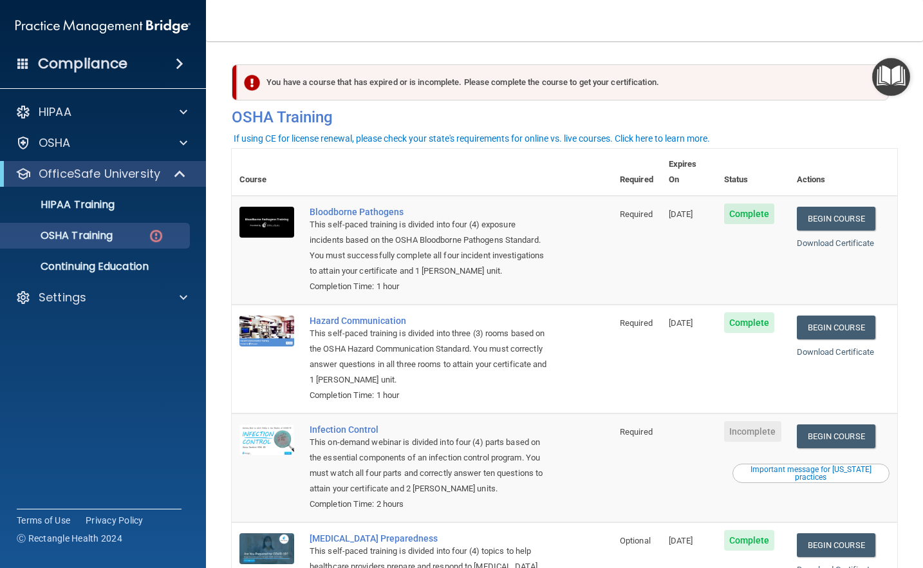
click at [128, 67] on div "Compliance" at bounding box center [103, 64] width 206 height 28
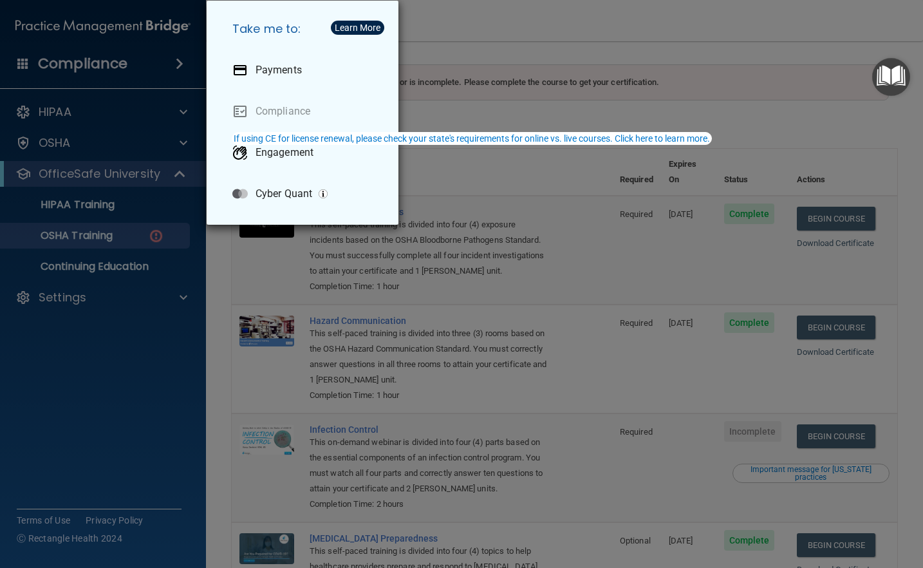
click at [68, 102] on div "Take me to: Payments Compliance Engagement Cyber Quant" at bounding box center [461, 284] width 923 height 568
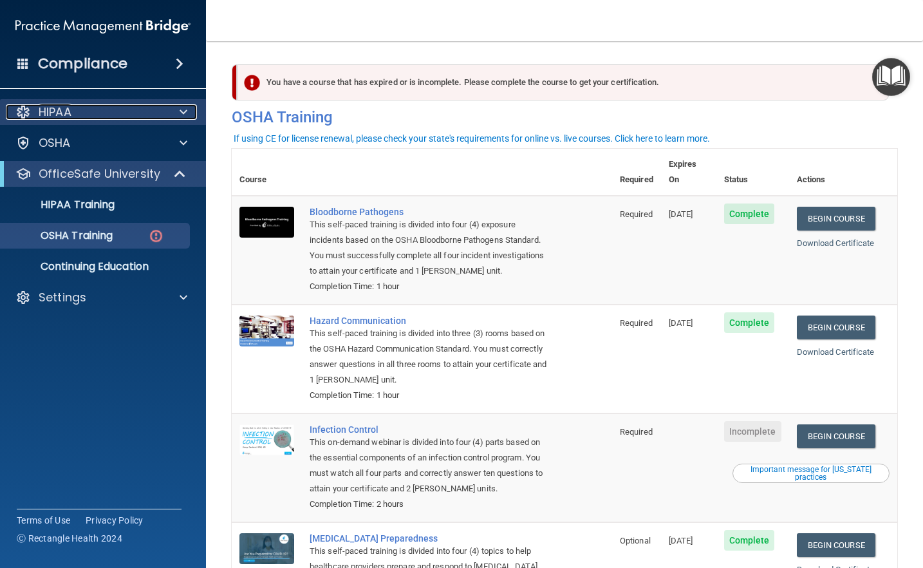
click at [79, 112] on div "HIPAA" at bounding box center [86, 111] width 160 height 15
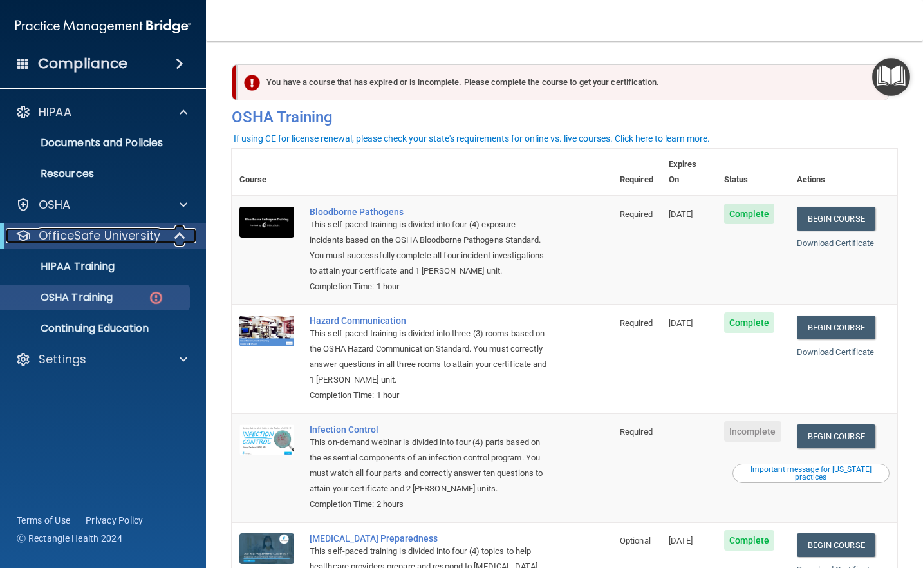
click at [97, 232] on p "OfficeSafe University" at bounding box center [100, 235] width 122 height 15
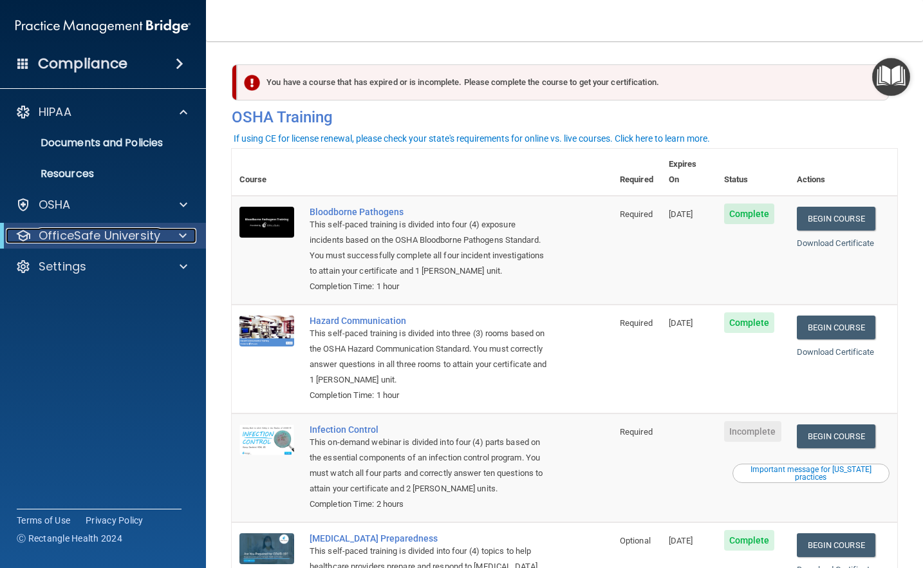
click at [97, 235] on p "OfficeSafe University" at bounding box center [100, 235] width 122 height 15
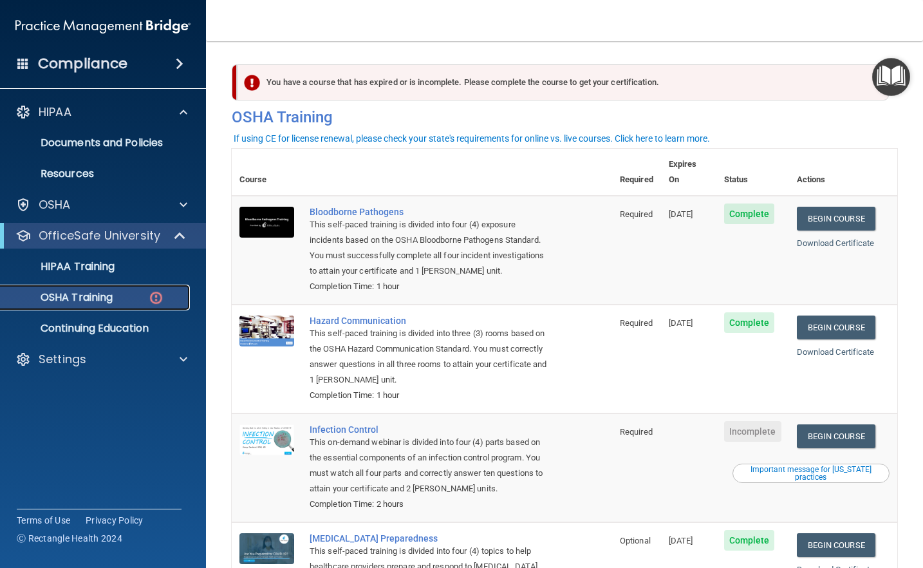
click at [97, 297] on p "OSHA Training" at bounding box center [60, 297] width 104 height 13
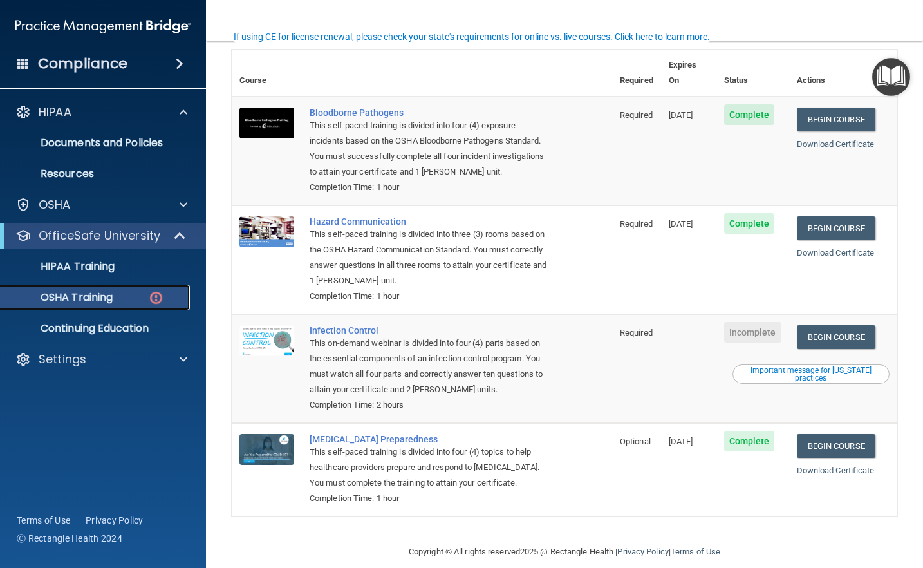
scroll to position [102, 0]
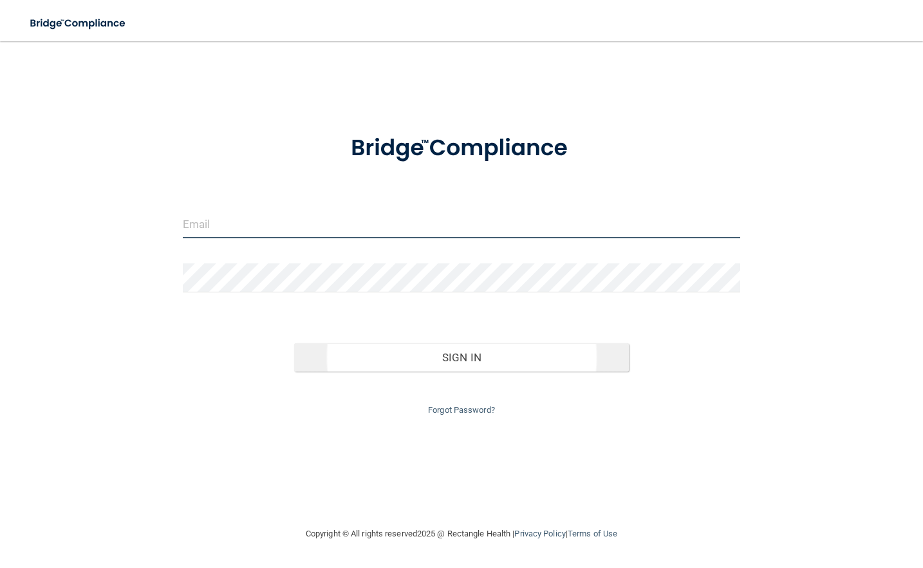
type input "[EMAIL_ADDRESS][DOMAIN_NAME]"
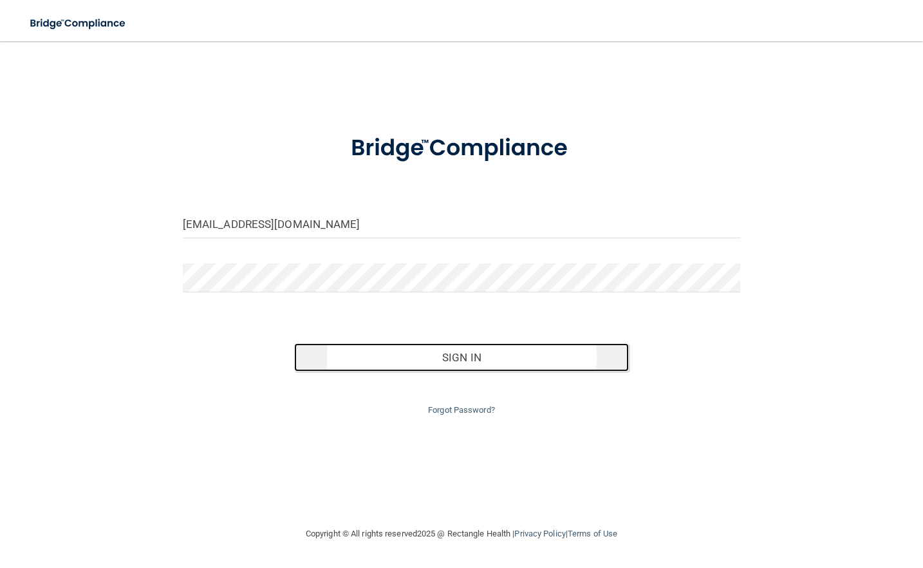
click at [442, 352] on button "Sign In" at bounding box center [461, 357] width 335 height 28
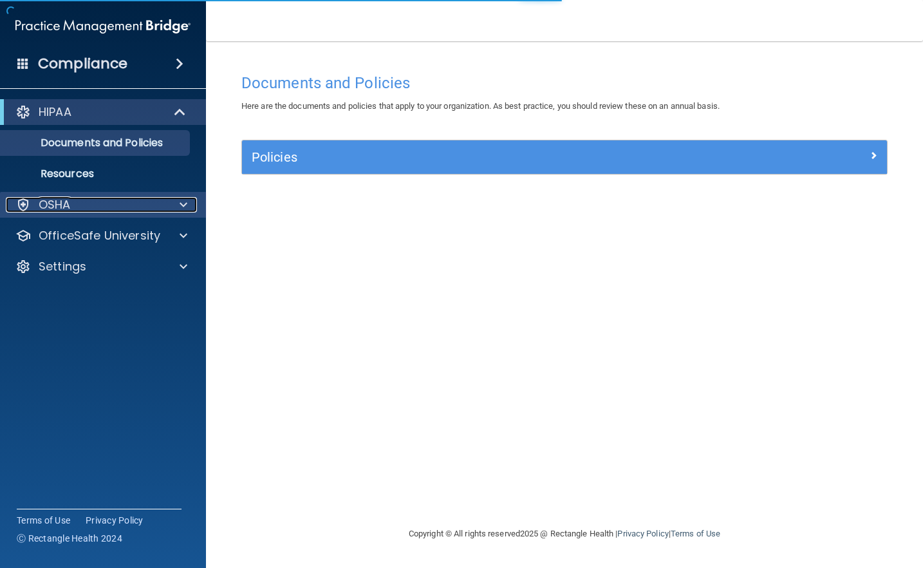
click at [134, 205] on div "OSHA" at bounding box center [86, 204] width 160 height 15
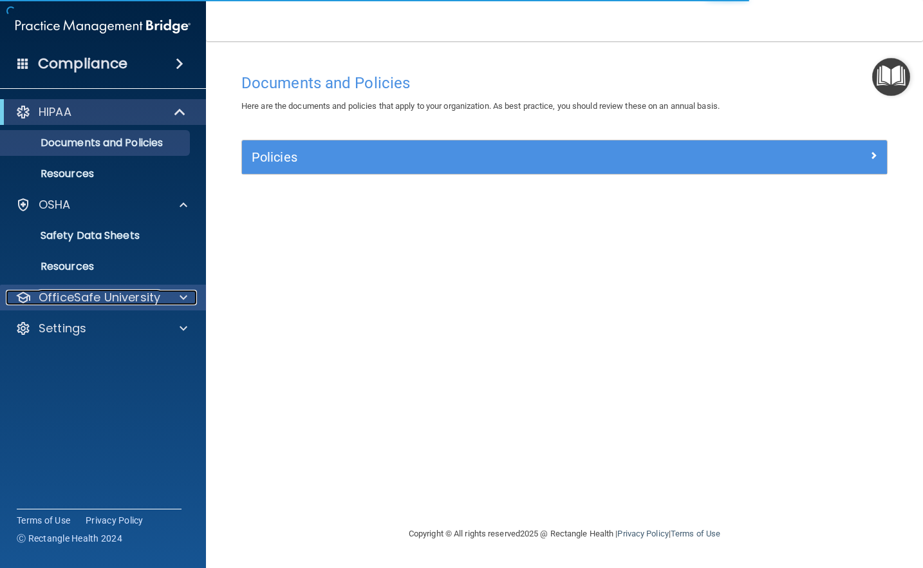
click at [115, 299] on p "OfficeSafe University" at bounding box center [100, 297] width 122 height 15
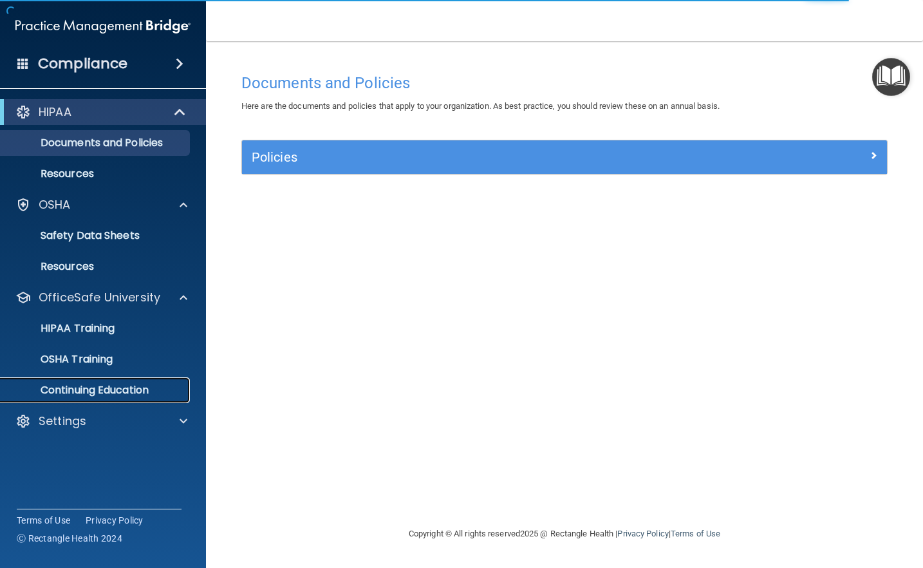
click at [127, 394] on p "Continuing Education" at bounding box center [96, 389] width 176 height 13
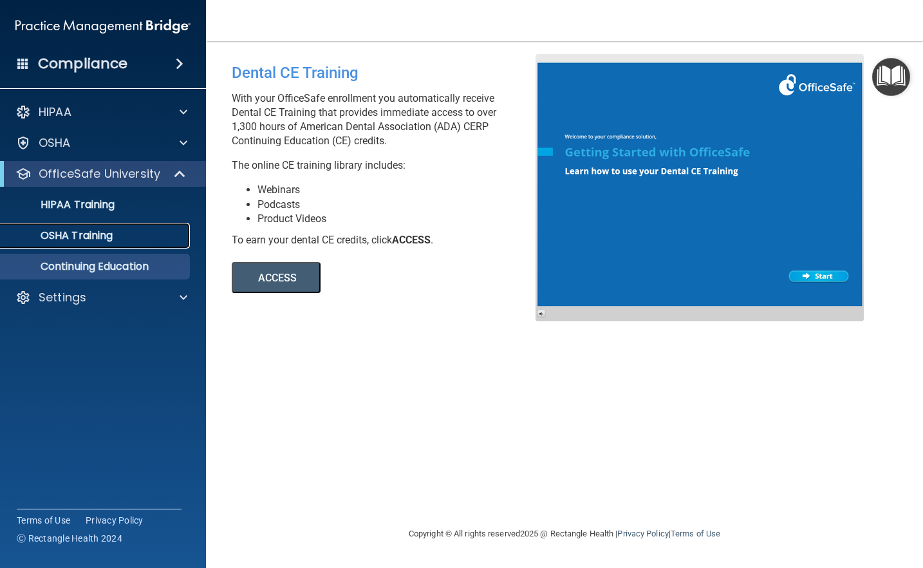
click at [68, 231] on p "OSHA Training" at bounding box center [60, 235] width 104 height 13
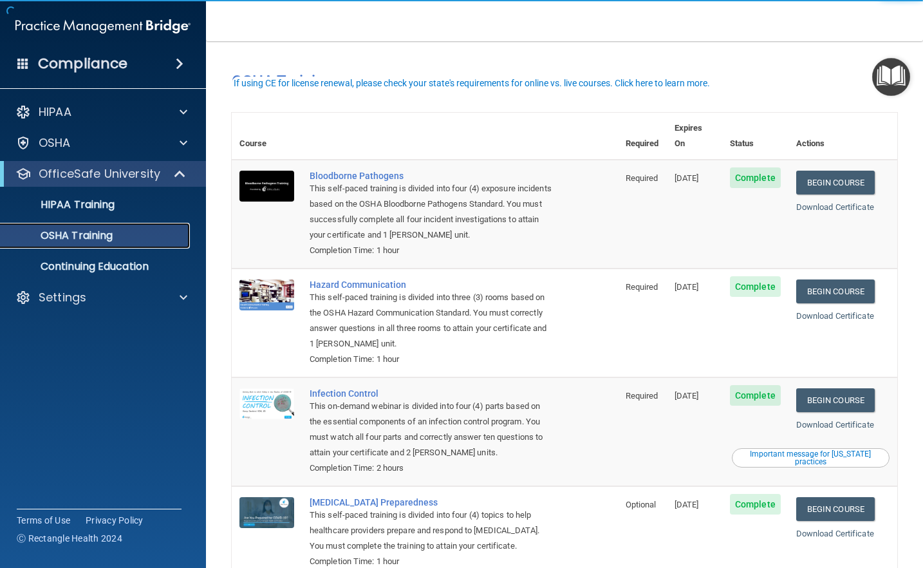
scroll to position [66, 0]
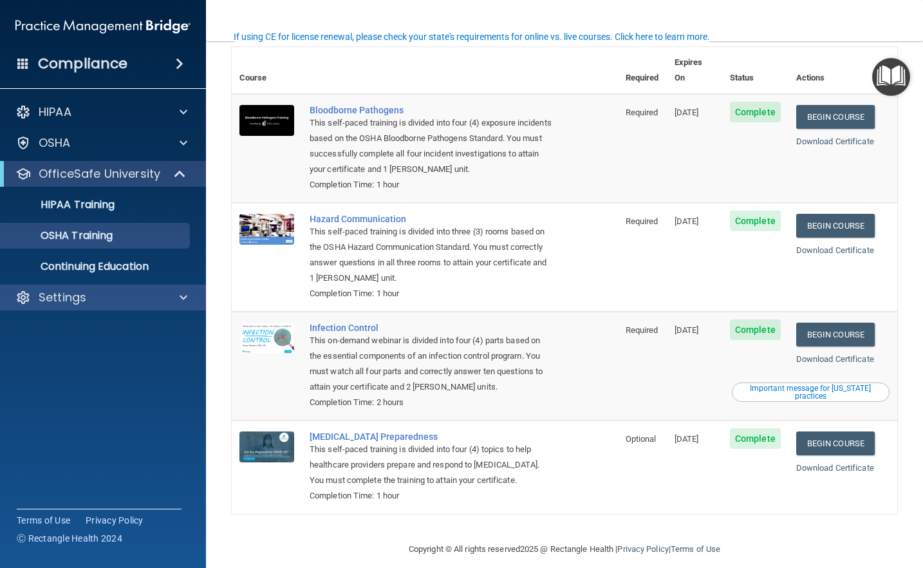
click at [137, 309] on div "Settings" at bounding box center [103, 297] width 207 height 26
click at [172, 294] on div at bounding box center [181, 297] width 32 height 15
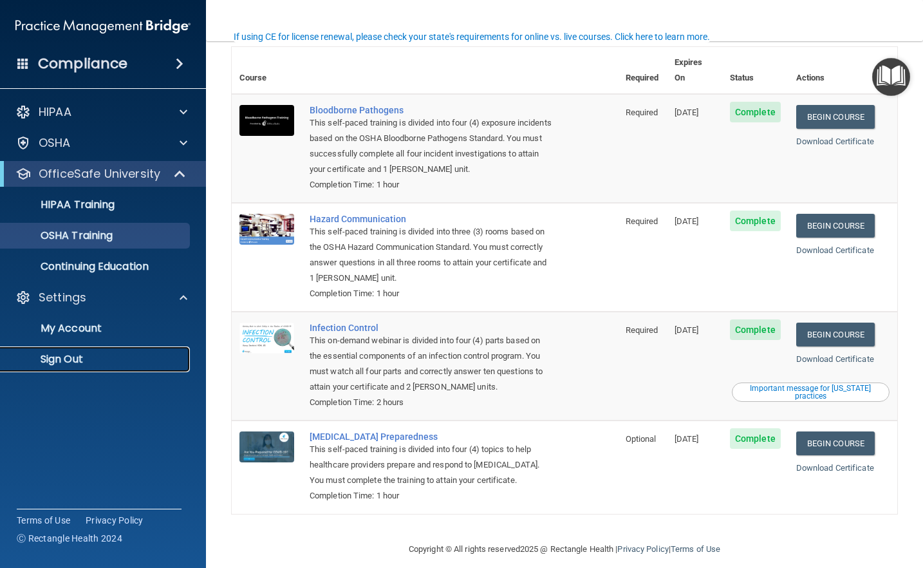
click at [88, 357] on p "Sign Out" at bounding box center [96, 359] width 176 height 13
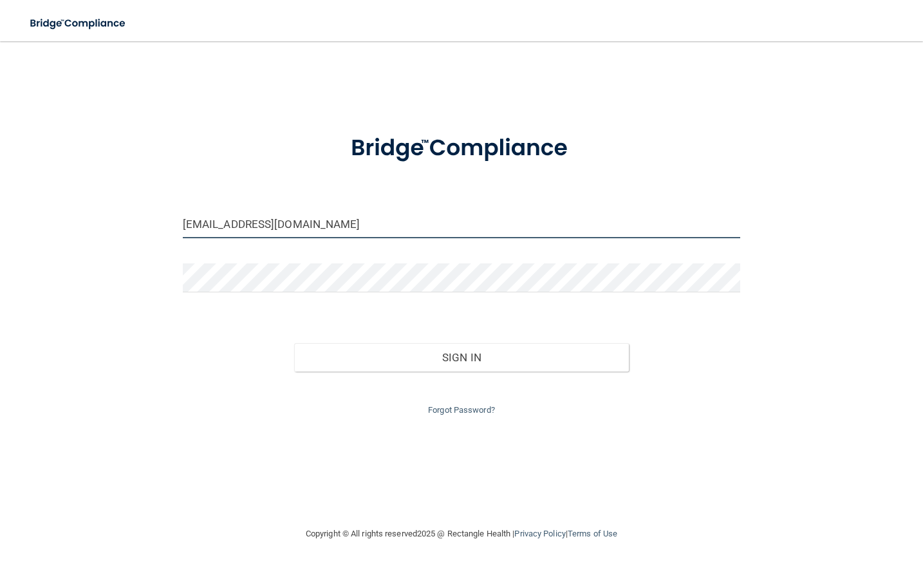
drag, startPoint x: 338, startPoint y: 226, endPoint x: 68, endPoint y: 238, distance: 269.9
click at [68, 238] on div "vasquezgabby@yahoo.com Invalid email/password. You don't have permission to acc…" at bounding box center [461, 283] width 871 height 459
type input "brandirodriguez85.br@gmail.com"
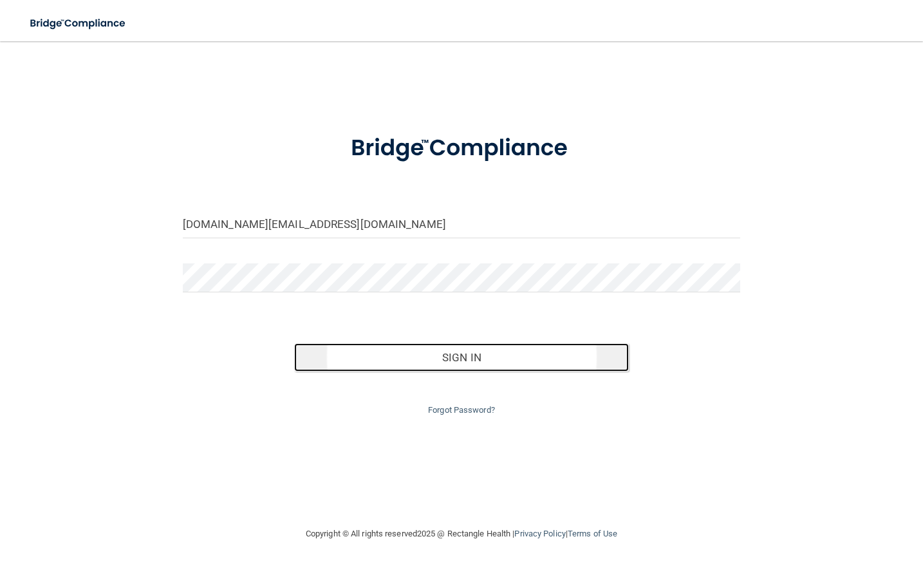
click at [491, 365] on button "Sign In" at bounding box center [461, 357] width 335 height 28
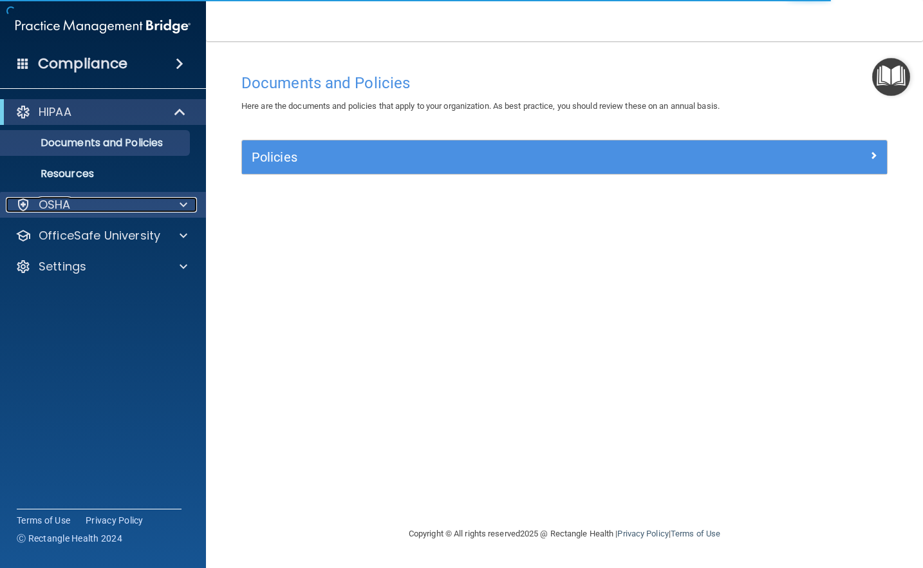
click at [175, 205] on div at bounding box center [181, 204] width 32 height 15
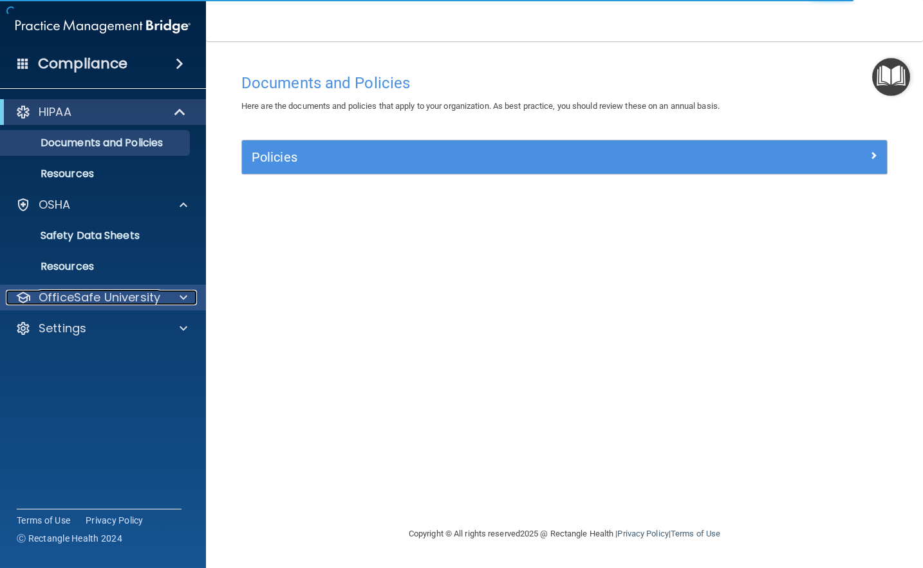
click at [181, 293] on span at bounding box center [184, 297] width 8 height 15
